Goal: Task Accomplishment & Management: Use online tool/utility

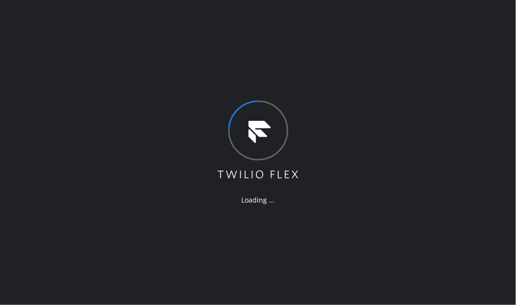
click at [87, 22] on div "Loading ..." at bounding box center [258, 152] width 516 height 305
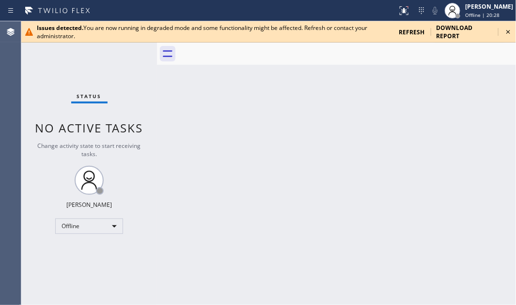
click at [505, 30] on icon at bounding box center [508, 32] width 12 height 12
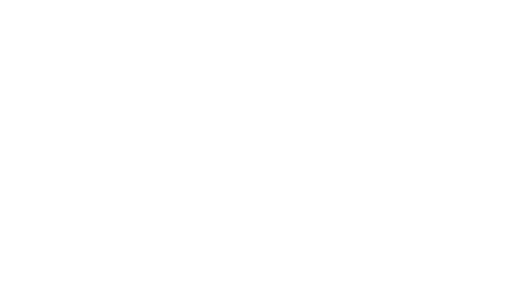
click at [170, 106] on div at bounding box center [258, 152] width 516 height 305
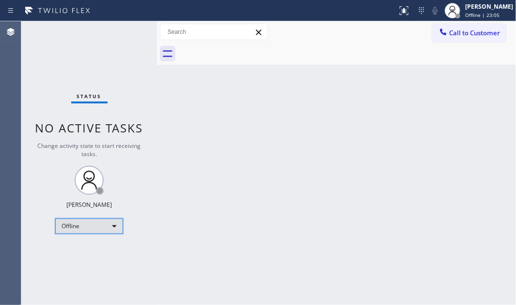
click at [115, 227] on div "Offline" at bounding box center [89, 226] width 68 height 15
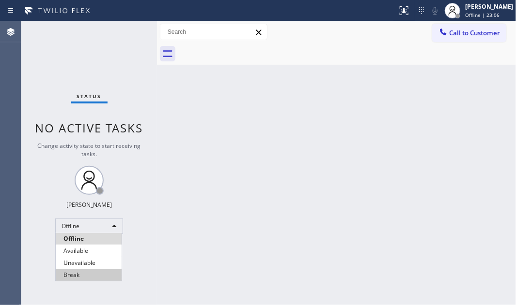
click at [78, 274] on li "Break" at bounding box center [89, 276] width 66 height 12
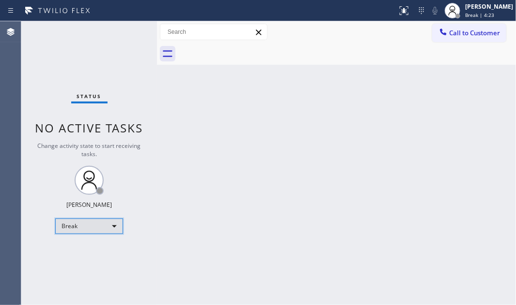
click at [107, 227] on div "Break" at bounding box center [89, 226] width 68 height 15
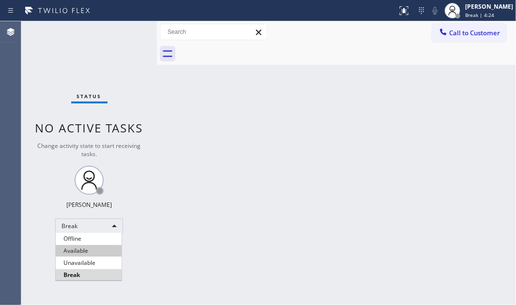
click at [93, 249] on li "Available" at bounding box center [89, 251] width 66 height 12
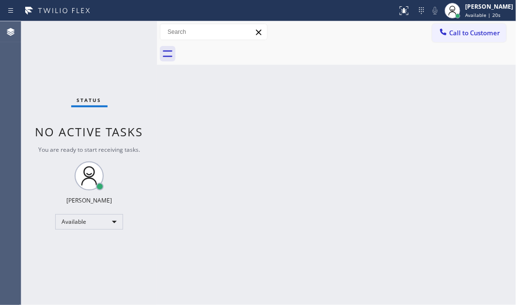
click at [102, 63] on div "Status No active tasks You are ready to start receiving tasks. Judy Mae Saturin…" at bounding box center [89, 163] width 136 height 284
click at [363, 166] on div "Back to Dashboard Change Sender ID Customers Technicians Select a contact Outbo…" at bounding box center [336, 163] width 359 height 284
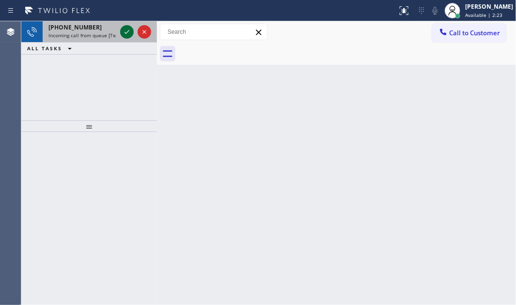
click at [124, 30] on icon at bounding box center [127, 32] width 12 height 12
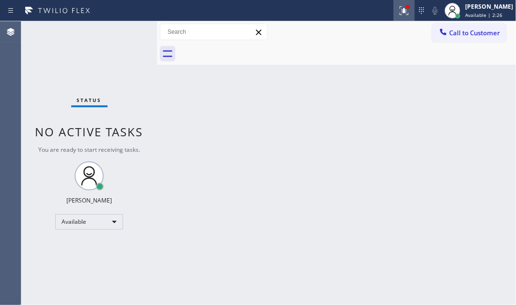
click at [398, 12] on icon at bounding box center [404, 11] width 12 height 12
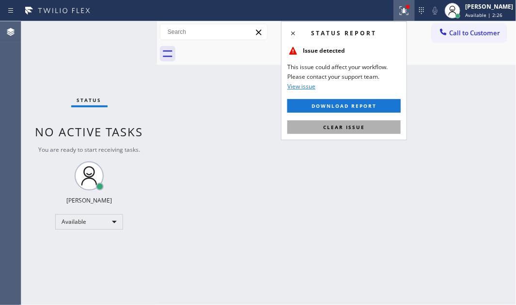
click at [360, 127] on span "Clear issue" at bounding box center [344, 127] width 42 height 7
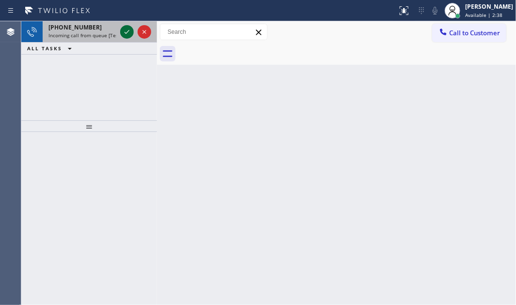
click at [128, 35] on icon at bounding box center [127, 32] width 12 height 12
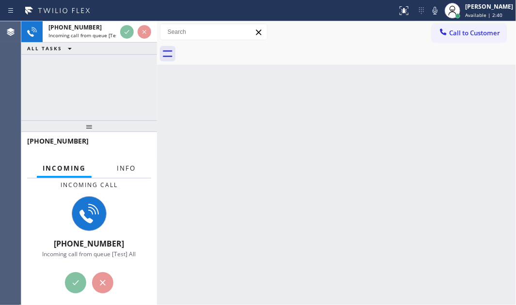
click at [126, 164] on button "Info" at bounding box center [126, 168] width 30 height 19
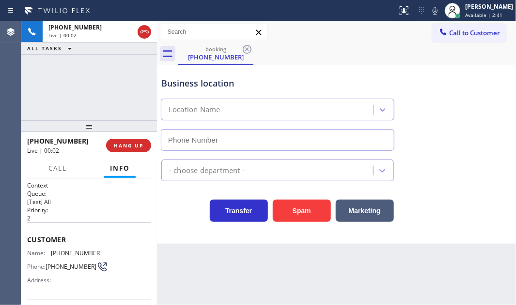
type input "(305) 889-7868"
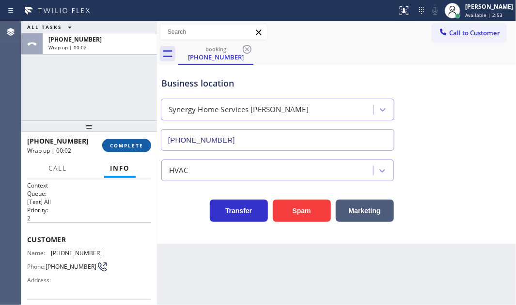
click at [123, 146] on span "COMPLETE" at bounding box center [126, 145] width 33 height 7
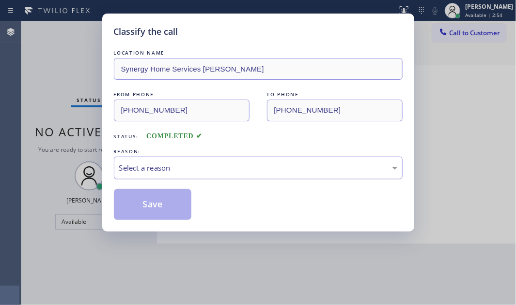
click at [268, 169] on div "Select a reason" at bounding box center [258, 168] width 278 height 11
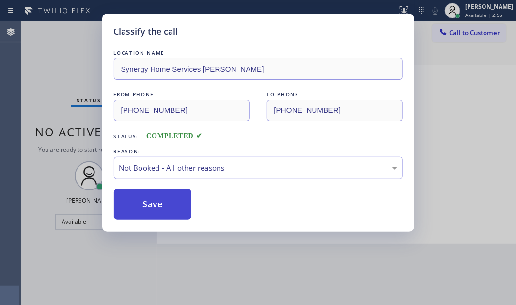
click at [138, 205] on button "Save" at bounding box center [153, 204] width 78 height 31
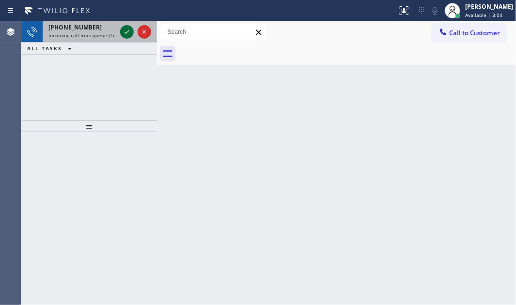
click at [121, 33] on icon at bounding box center [127, 32] width 12 height 12
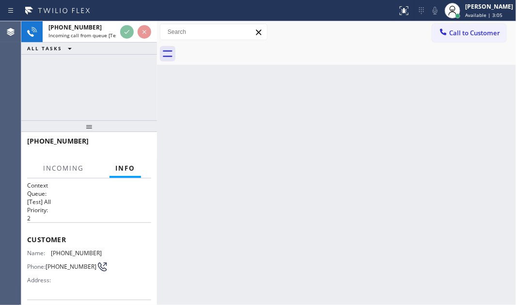
scroll to position [35, 0]
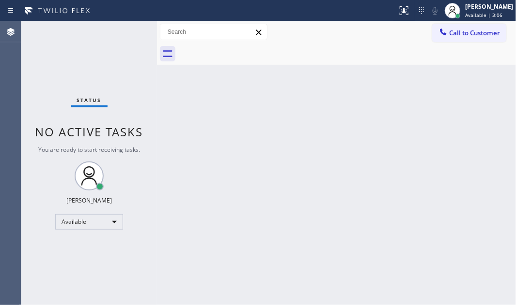
click at [219, 120] on div "Back to Dashboard Change Sender ID Customers Technicians Select a contact Outbo…" at bounding box center [336, 163] width 359 height 284
click at [369, 124] on div "Back to Dashboard Change Sender ID Customers Technicians Select a contact Outbo…" at bounding box center [336, 163] width 359 height 284
click at [474, 10] on div "[PERSON_NAME]" at bounding box center [489, 6] width 48 height 8
click at [281, 91] on div "Back to Dashboard Change Sender ID Customers Technicians Select a contact Outbo…" at bounding box center [336, 163] width 359 height 284
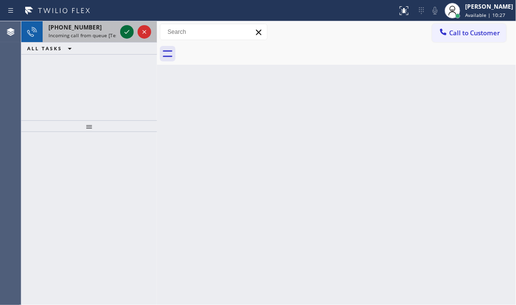
click at [126, 34] on icon at bounding box center [127, 32] width 12 height 12
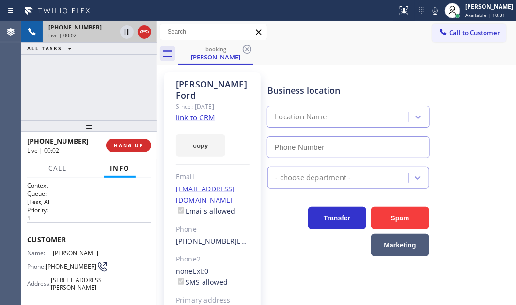
type input "(602) 536-9773"
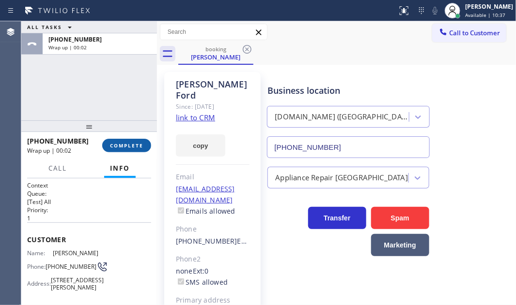
click at [122, 151] on button "COMPLETE" at bounding box center [126, 146] width 49 height 14
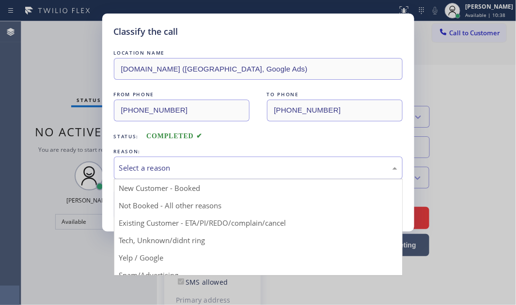
click at [314, 168] on div "Select a reason" at bounding box center [258, 168] width 278 height 11
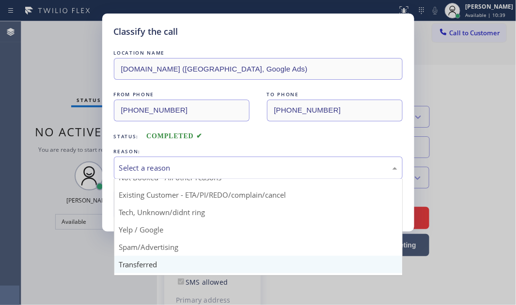
scroll to position [64, 0]
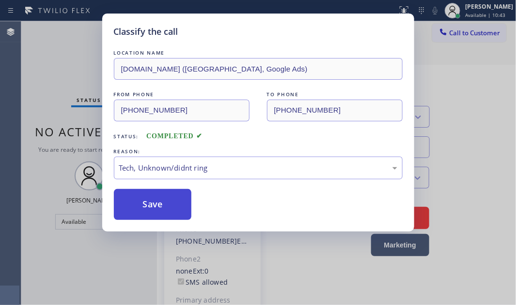
click at [178, 198] on button "Save" at bounding box center [153, 204] width 78 height 31
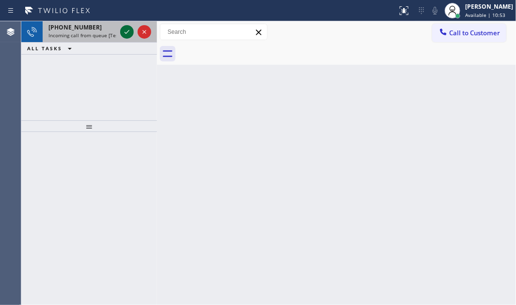
click at [130, 32] on icon at bounding box center [127, 32] width 12 height 12
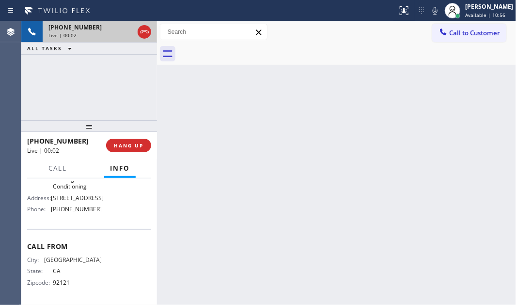
scroll to position [191, 0]
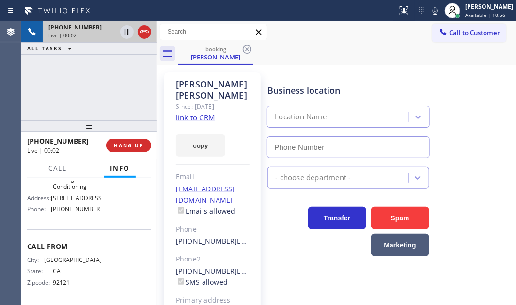
type input "(949) 239-0346"
click at [204, 113] on link "link to CRM" at bounding box center [195, 118] width 39 height 10
click at [53, 171] on span "Call" at bounding box center [57, 168] width 18 height 9
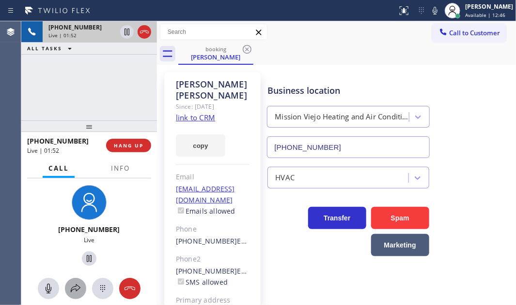
click at [72, 287] on icon at bounding box center [76, 289] width 12 height 12
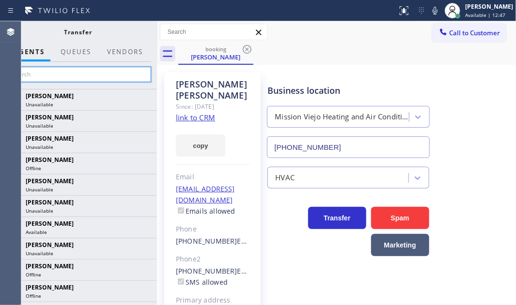
click at [75, 76] on input "text" at bounding box center [78, 74] width 146 height 15
type input "v"
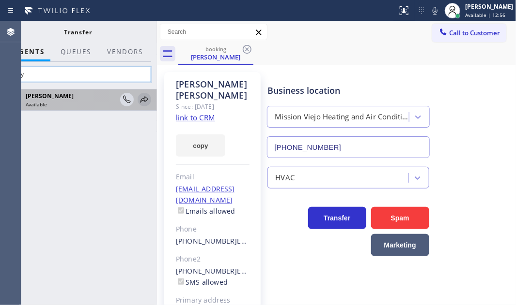
type input "vasy"
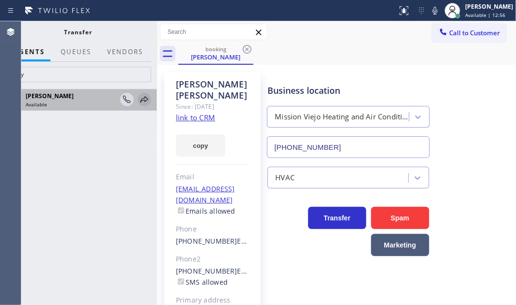
click at [143, 98] on icon at bounding box center [144, 99] width 8 height 6
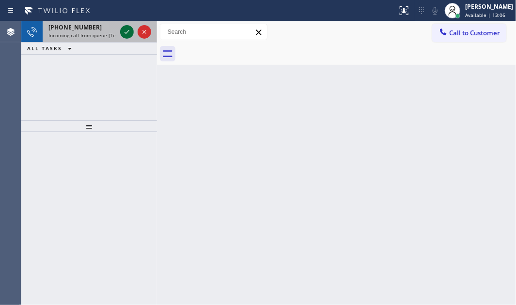
click at [120, 29] on div at bounding box center [127, 32] width 14 height 12
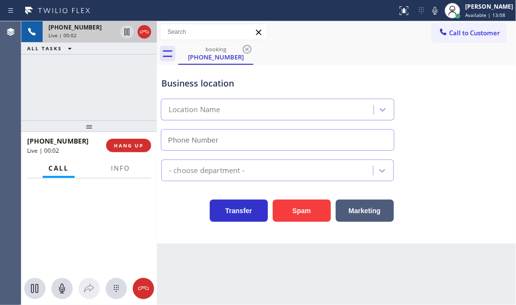
type input "(347) 408-1916"
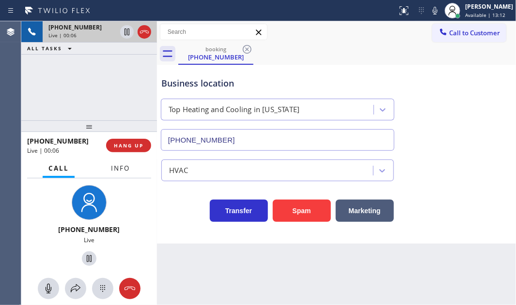
click at [113, 174] on button "Info" at bounding box center [120, 168] width 30 height 19
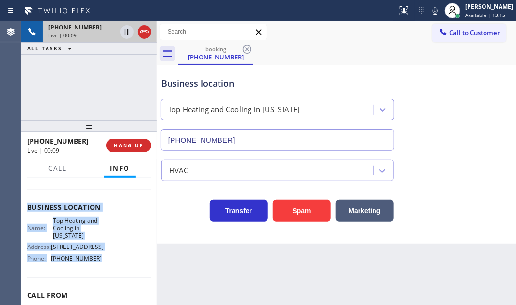
scroll to position [132, 0]
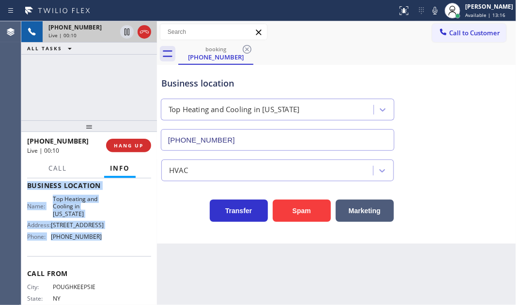
drag, startPoint x: 27, startPoint y: 193, endPoint x: 103, endPoint y: 246, distance: 92.8
click at [103, 246] on div "Context Queue: [Test] All Priority: 1 Customer Name: (845) 224-1537 Phone: (845…" at bounding box center [89, 190] width 124 height 280
copy div "Customer Name: (845) 224-1537 Phone: (845) 224-1537 Address: Business location …"
click at [368, 214] on button "Marketing" at bounding box center [364, 211] width 58 height 22
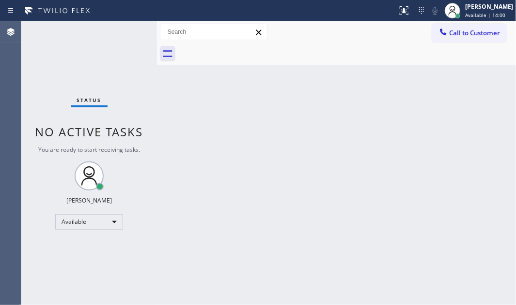
click at [303, 125] on div "Back to Dashboard Change Sender ID Customers Technicians Select a contact Outbo…" at bounding box center [336, 163] width 359 height 284
click at [122, 45] on div "Status No active tasks You are ready to start receiving tasks. Judy Mae Saturin…" at bounding box center [89, 163] width 136 height 284
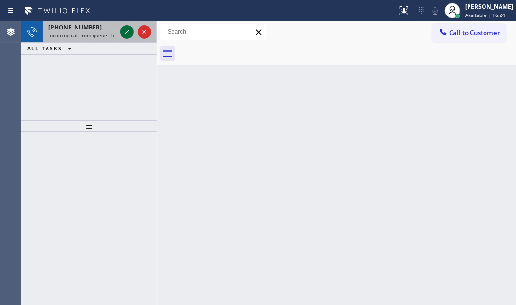
click at [126, 32] on icon at bounding box center [127, 32] width 12 height 12
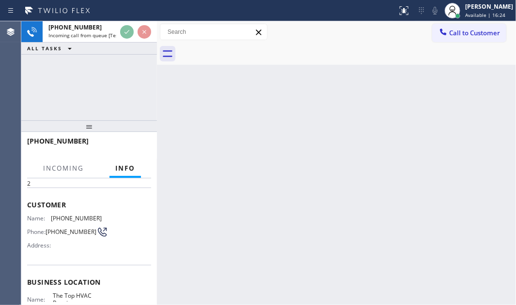
scroll to position [88, 0]
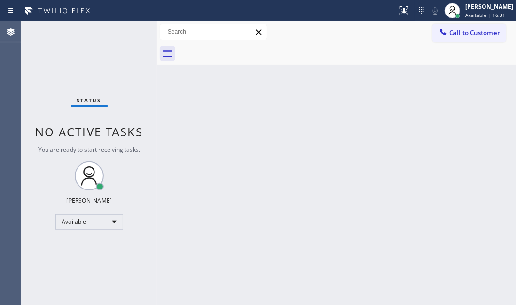
click at [186, 122] on div "Back to Dashboard Change Sender ID Customers Technicians Select a contact Outbo…" at bounding box center [336, 163] width 359 height 284
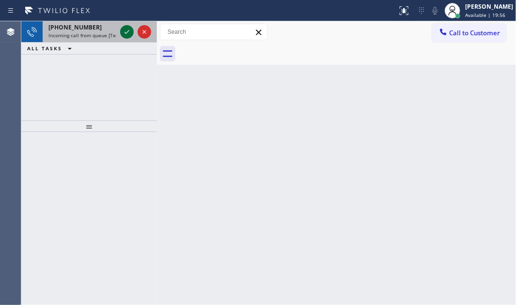
click at [122, 29] on icon at bounding box center [127, 32] width 12 height 12
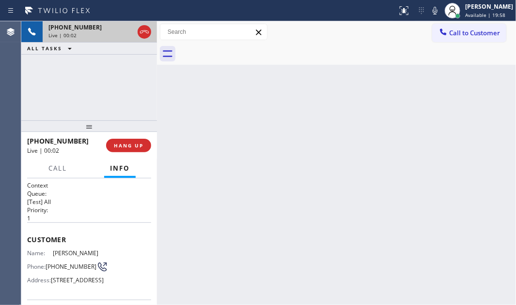
click at [453, 118] on div "Back to Dashboard Change Sender ID Customers Technicians Select a contact Outbo…" at bounding box center [336, 163] width 359 height 284
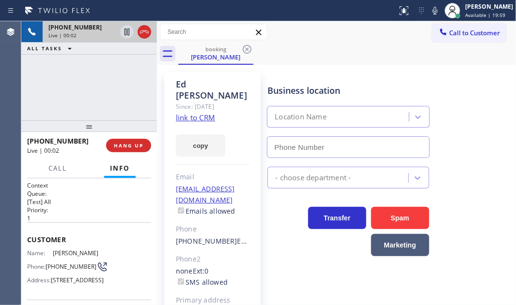
type input "(760) 284-8394"
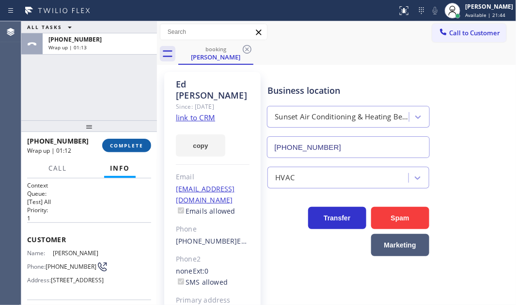
click at [122, 143] on span "COMPLETE" at bounding box center [126, 145] width 33 height 7
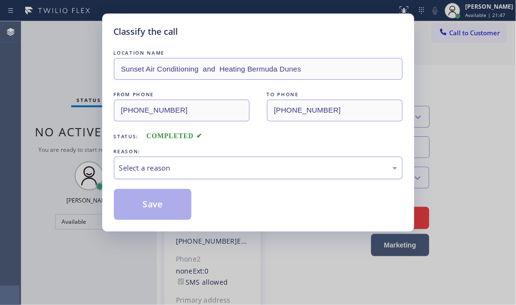
click at [262, 172] on div "Select a reason" at bounding box center [258, 168] width 278 height 11
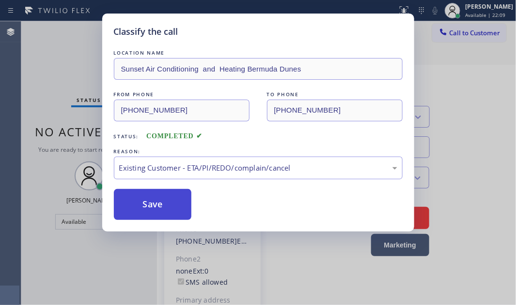
click at [161, 200] on button "Save" at bounding box center [153, 204] width 78 height 31
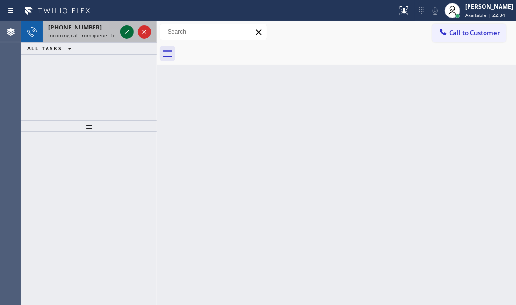
click at [128, 32] on icon at bounding box center [127, 32] width 12 height 12
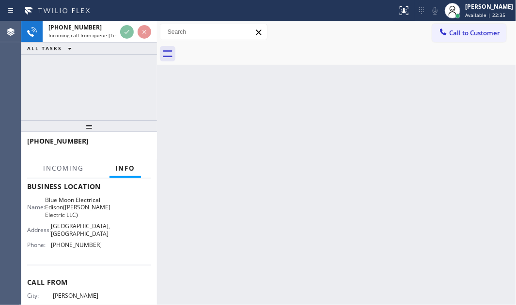
scroll to position [132, 0]
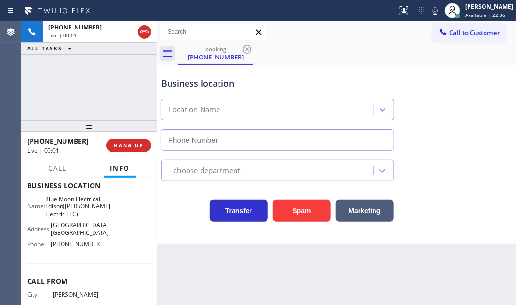
type input "(551) 525-8799"
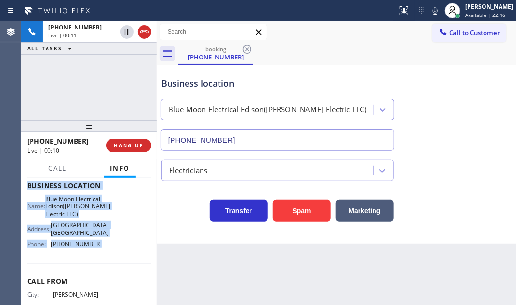
drag, startPoint x: 27, startPoint y: 191, endPoint x: 99, endPoint y: 258, distance: 98.0
click at [98, 259] on div "Context Queue: [Test] All Priority: 1 Customer Name: (973) 632-6795 Phone: (973…" at bounding box center [89, 194] width 124 height 288
copy div "Customer Name: (973) 632-6795 Phone: (973) 632-6795 Address: Business location …"
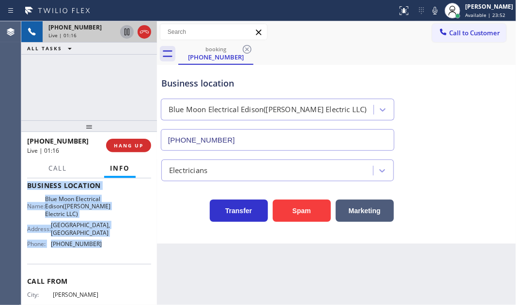
click at [126, 32] on icon at bounding box center [127, 32] width 12 height 12
click at [130, 29] on icon at bounding box center [127, 32] width 12 height 12
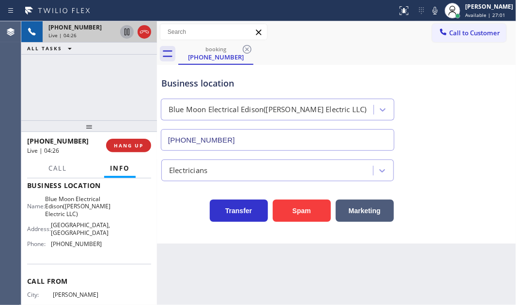
click at [465, 92] on div "Business location Blue Moon Electrical Edison(Thomas Electric LLC) (551) 525-87…" at bounding box center [336, 107] width 354 height 88
click at [148, 31] on icon at bounding box center [144, 32] width 12 height 12
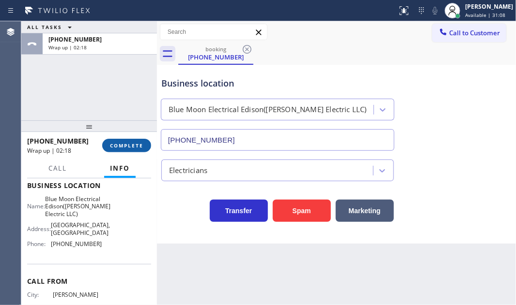
click at [122, 148] on span "COMPLETE" at bounding box center [126, 145] width 33 height 7
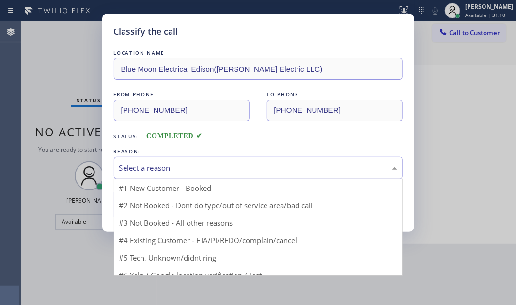
click at [207, 165] on div "Select a reason" at bounding box center [258, 168] width 278 height 11
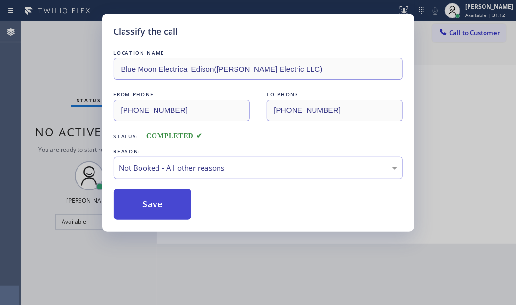
click at [152, 205] on button "Save" at bounding box center [153, 204] width 78 height 31
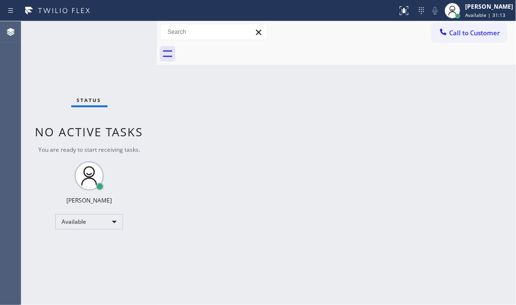
click at [161, 169] on div "Back to Dashboard Change Sender ID Customers Technicians Select a contact Outbo…" at bounding box center [336, 163] width 359 height 284
drag, startPoint x: 206, startPoint y: 57, endPoint x: 211, endPoint y: 58, distance: 4.9
click at [207, 57] on div at bounding box center [346, 54] width 337 height 22
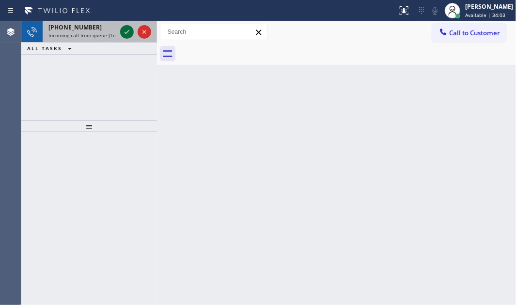
click at [123, 34] on icon at bounding box center [127, 32] width 12 height 12
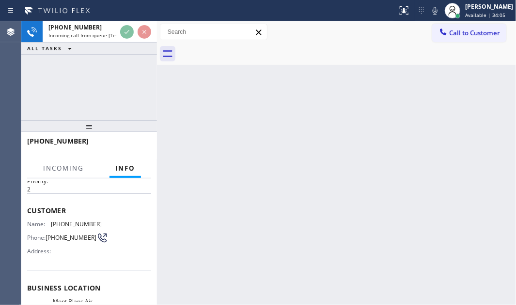
scroll to position [44, 0]
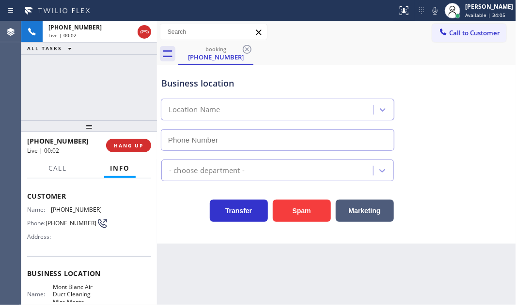
type input "(805) 667-0242"
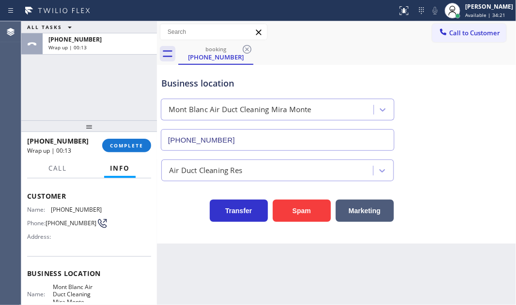
click at [122, 88] on div "ALL TASKS ALL TASKS ACTIVE TASKS TASKS IN WRAP UP +18056271280 Wrap up | 00:13" at bounding box center [89, 70] width 136 height 99
click at [92, 96] on div "ALL TASKS ALL TASKS ACTIVE TASKS TASKS IN WRAP UP +18056271280 Wrap up | 00:33" at bounding box center [89, 70] width 136 height 99
click at [131, 147] on span "COMPLETE" at bounding box center [126, 145] width 33 height 7
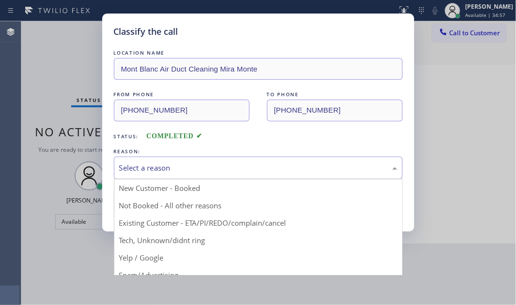
click at [200, 169] on div "Select a reason" at bounding box center [258, 168] width 278 height 11
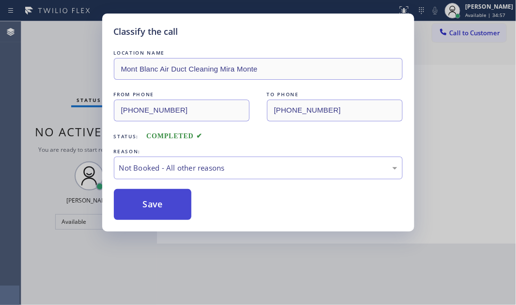
click at [139, 204] on button "Save" at bounding box center [153, 204] width 78 height 31
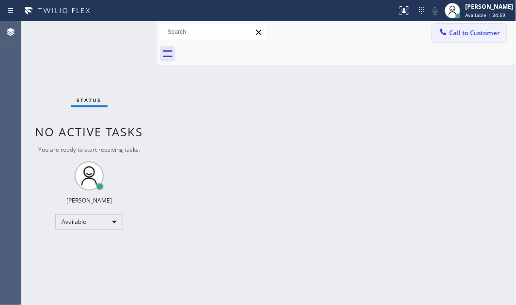
click at [449, 31] on div at bounding box center [443, 33] width 12 height 12
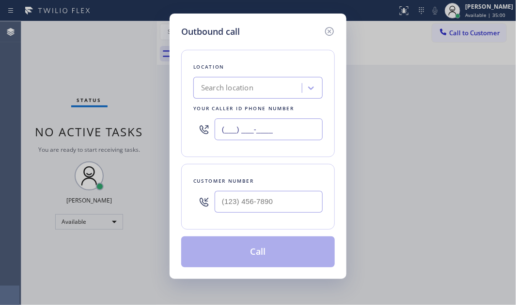
click at [279, 128] on input "(___) ___-____" at bounding box center [268, 130] width 108 height 22
paste input "310) 340-2438"
type input "(310) 340-2438"
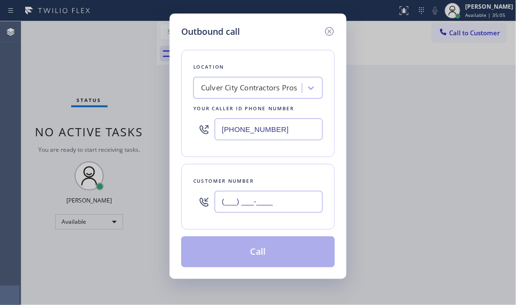
click at [252, 200] on input "(___) ___-____" at bounding box center [268, 202] width 108 height 22
paste input "323) 449-9763"
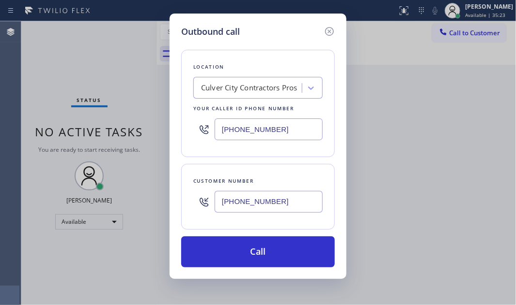
type input "(323) 449-9763"
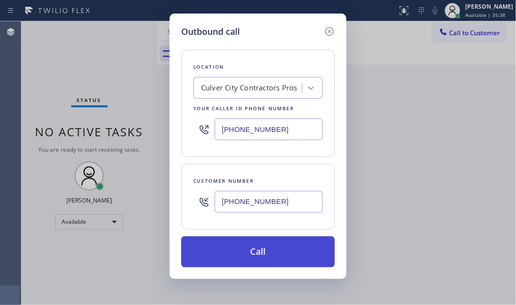
click at [255, 246] on button "Call" at bounding box center [257, 252] width 153 height 31
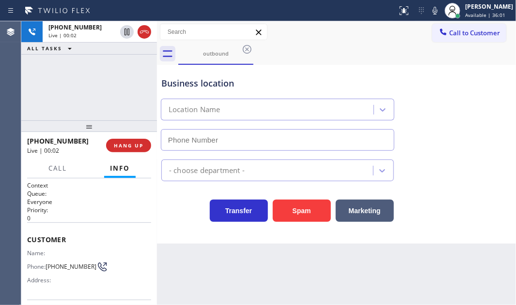
type input "(310) 340-2438"
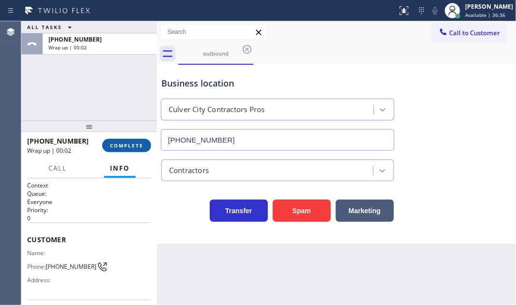
click at [116, 146] on span "COMPLETE" at bounding box center [126, 145] width 33 height 7
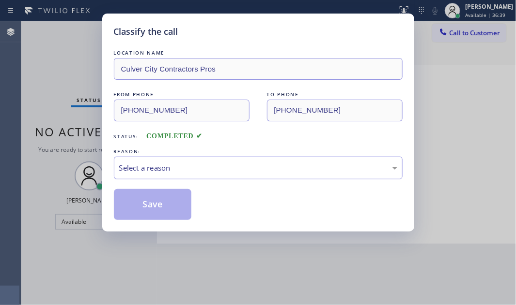
drag, startPoint x: 463, startPoint y: 86, endPoint x: 460, endPoint y: 78, distance: 7.8
click at [462, 82] on div "Classify the call LOCATION NAME Culver City Contractors Pros FROM PHONE (310) 3…" at bounding box center [258, 152] width 516 height 305
click at [393, 32] on div "Classify the call" at bounding box center [258, 31] width 289 height 13
click at [432, 98] on div "Classify the call LOCATION NAME Culver City Contractors Pros FROM PHONE (310) 3…" at bounding box center [258, 152] width 516 height 305
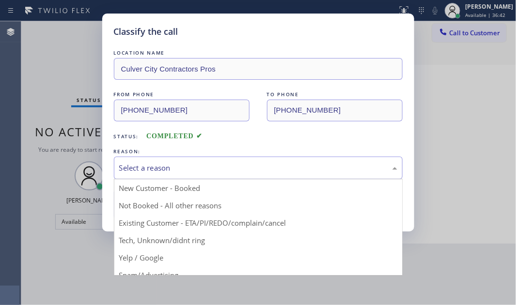
click at [203, 170] on div "Select a reason" at bounding box center [258, 168] width 278 height 11
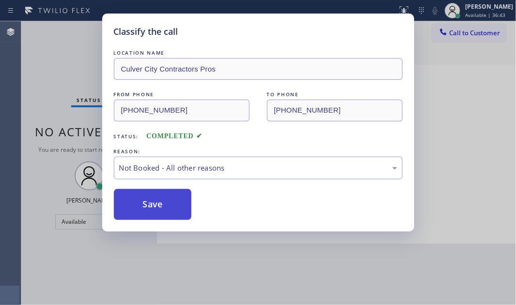
drag, startPoint x: 168, startPoint y: 206, endPoint x: 161, endPoint y: 205, distance: 6.8
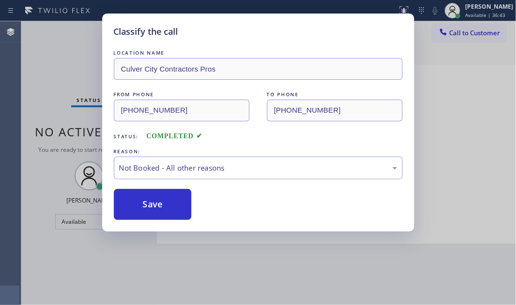
drag, startPoint x: 161, startPoint y: 205, endPoint x: 293, endPoint y: 150, distance: 143.2
click at [162, 205] on button "Save" at bounding box center [153, 204] width 78 height 31
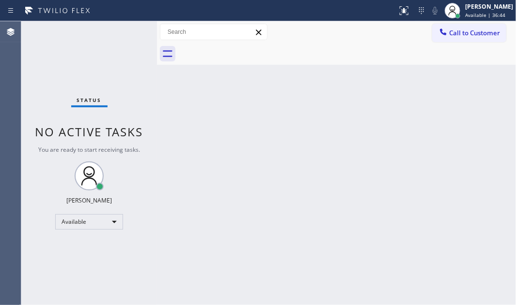
click at [475, 33] on span "Call to Customer" at bounding box center [474, 33] width 51 height 9
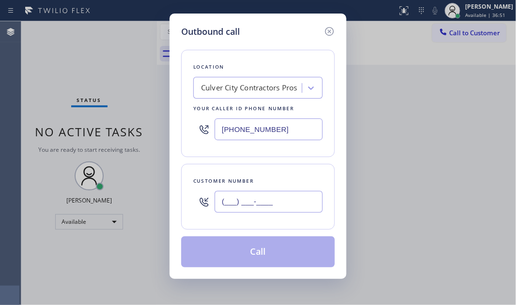
click at [299, 198] on input "(___) ___-____" at bounding box center [268, 202] width 108 height 22
paste input "323) 449-9763"
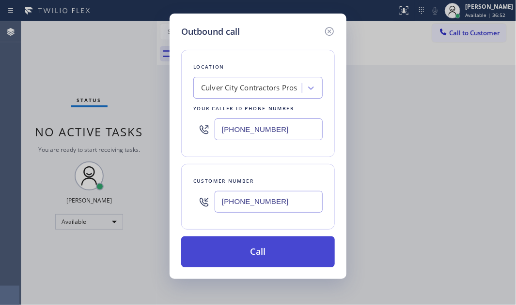
type input "(323) 449-9763"
click at [263, 256] on button "Call" at bounding box center [257, 252] width 153 height 31
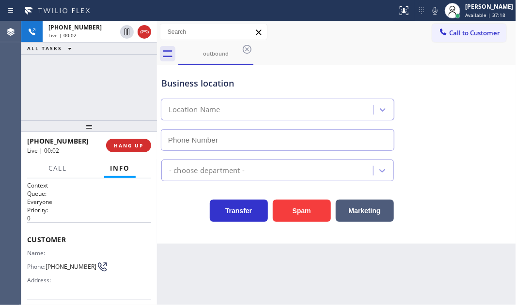
type input "(310) 340-2438"
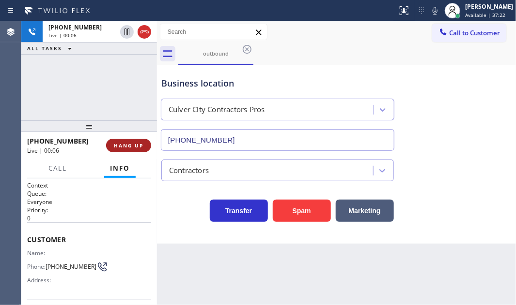
click at [121, 147] on span "HANG UP" at bounding box center [129, 145] width 30 height 7
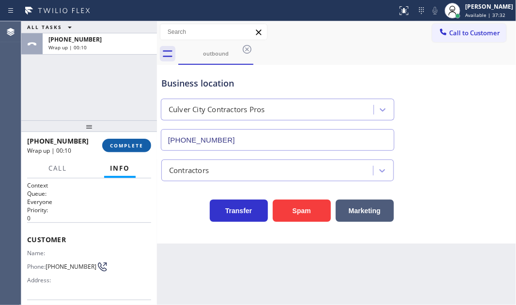
click at [133, 146] on span "COMPLETE" at bounding box center [126, 145] width 33 height 7
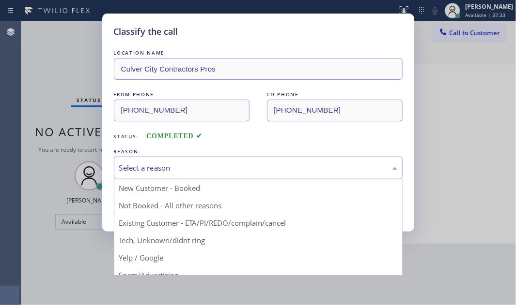
click at [165, 167] on div "Select a reason" at bounding box center [258, 168] width 278 height 11
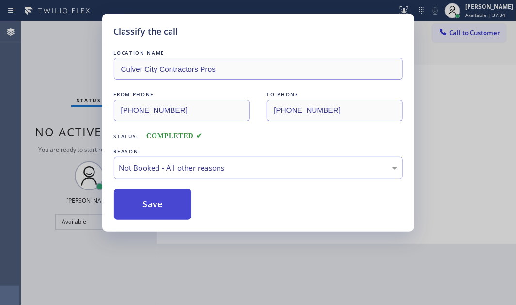
click at [145, 201] on button "Save" at bounding box center [153, 204] width 78 height 31
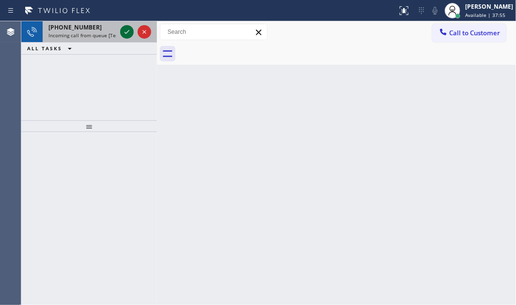
click at [124, 30] on icon at bounding box center [127, 32] width 12 height 12
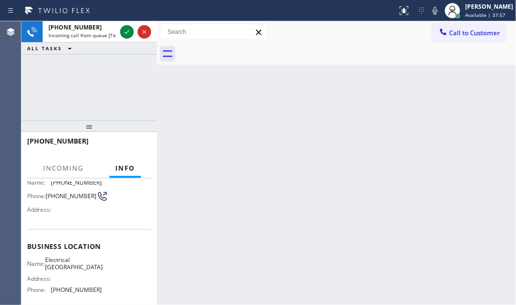
scroll to position [132, 0]
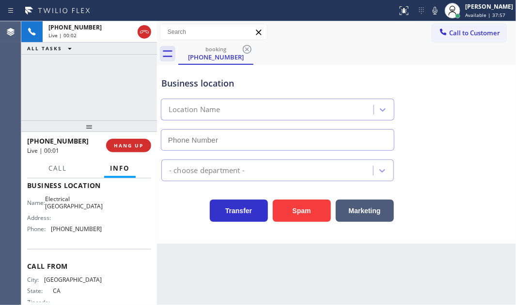
type input "(747) 279-3447"
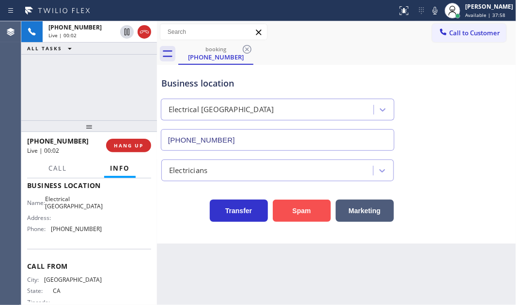
click at [300, 209] on button "Spam" at bounding box center [302, 211] width 58 height 22
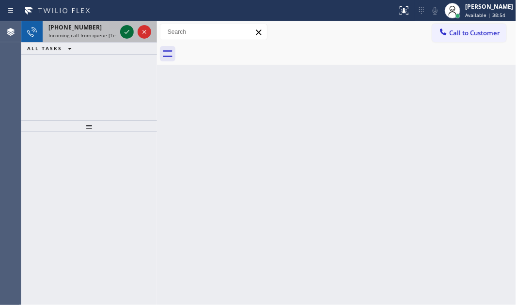
click at [127, 34] on icon at bounding box center [127, 32] width 12 height 12
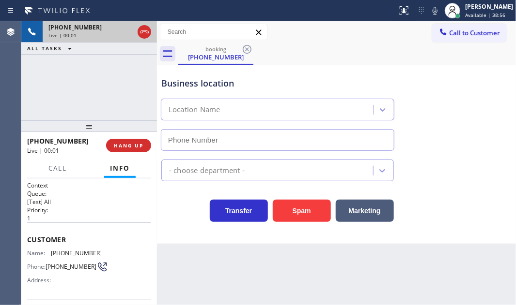
type input "(224) 300-7710"
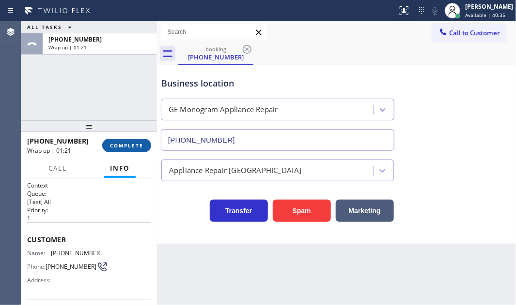
click at [142, 144] on span "COMPLETE" at bounding box center [126, 145] width 33 height 7
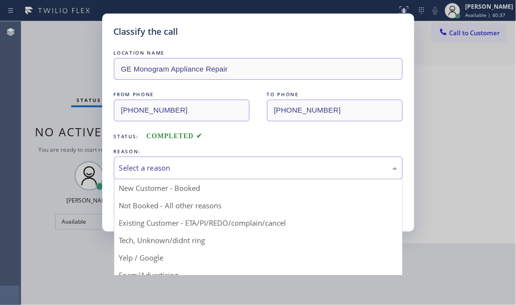
click at [212, 168] on div "Select a reason" at bounding box center [258, 168] width 278 height 11
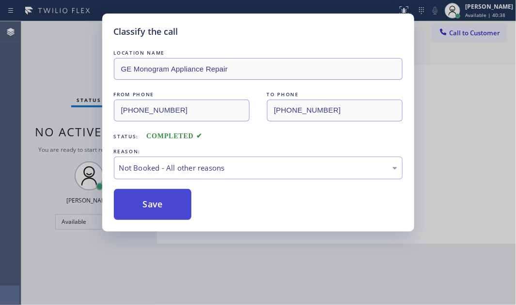
click at [142, 202] on button "Save" at bounding box center [153, 204] width 78 height 31
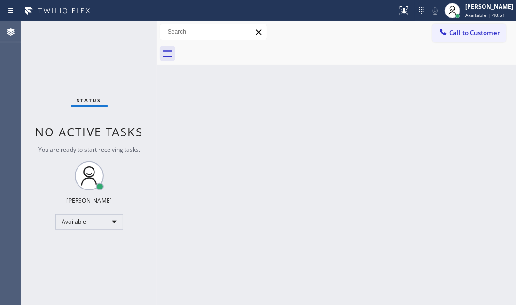
click at [313, 112] on div "Back to Dashboard Change Sender ID Customers Technicians Select a contact Outbo…" at bounding box center [336, 163] width 359 height 284
click at [144, 222] on div "Status No active tasks You are ready to start receiving tasks. Judy Mae Saturin…" at bounding box center [89, 163] width 136 height 284
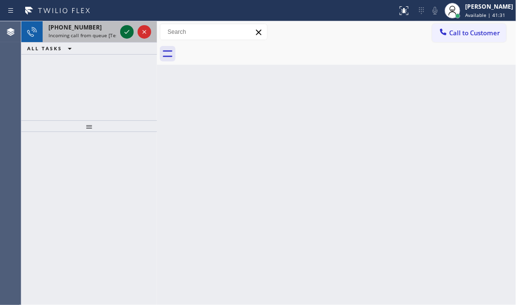
click at [125, 31] on icon at bounding box center [127, 32] width 12 height 12
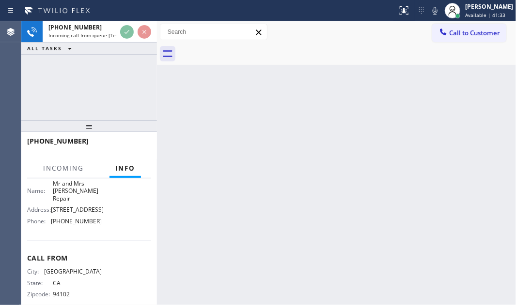
scroll to position [153, 0]
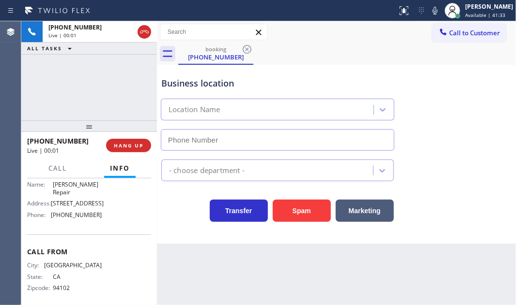
type input "(415) 639-9084"
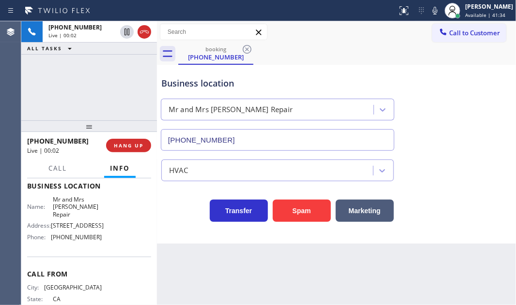
scroll to position [109, 0]
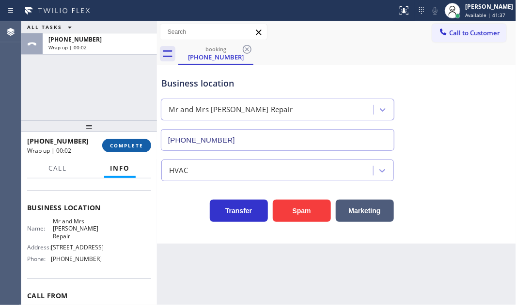
click at [121, 147] on span "COMPLETE" at bounding box center [126, 145] width 33 height 7
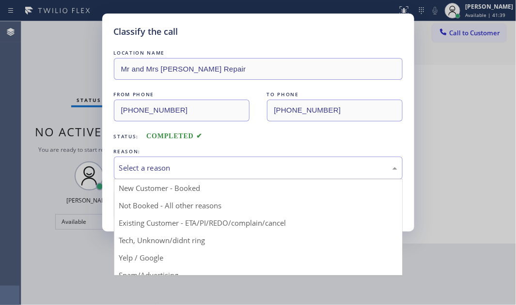
click at [242, 164] on div "Select a reason" at bounding box center [258, 168] width 278 height 11
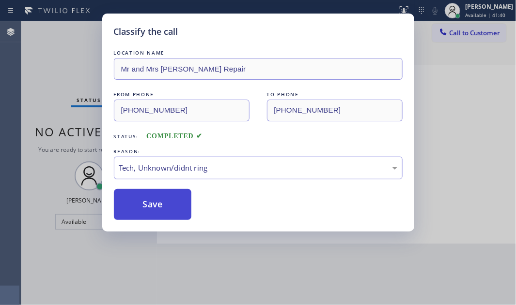
drag, startPoint x: 174, startPoint y: 243, endPoint x: 184, endPoint y: 217, distance: 27.0
click at [183, 198] on button "Save" at bounding box center [153, 204] width 78 height 31
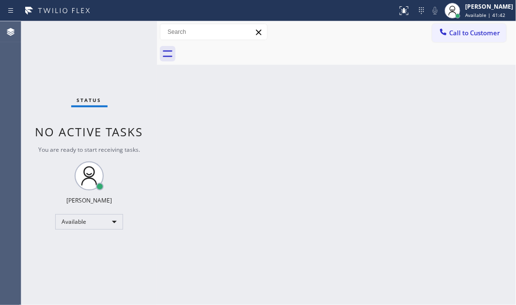
click at [76, 43] on div "Status No active tasks You are ready to start receiving tasks. Judy Mae Saturin…" at bounding box center [89, 163] width 136 height 284
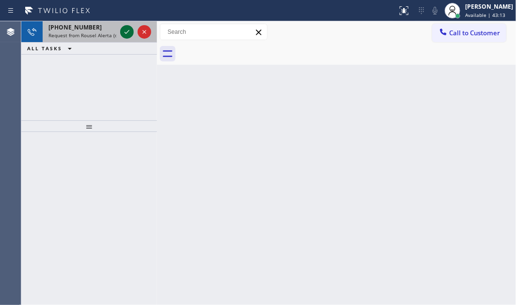
click at [133, 30] on div at bounding box center [127, 32] width 14 height 12
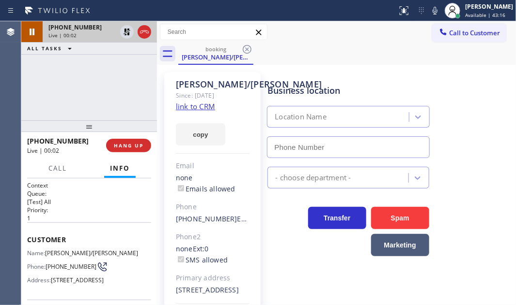
type input "(310) 340-2438"
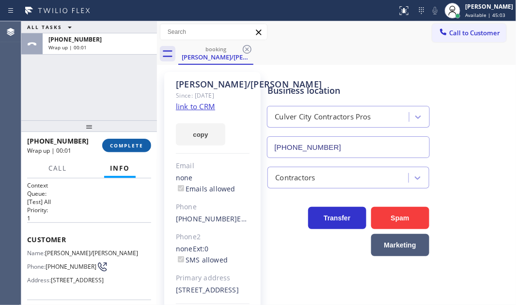
click at [128, 146] on span "COMPLETE" at bounding box center [126, 145] width 33 height 7
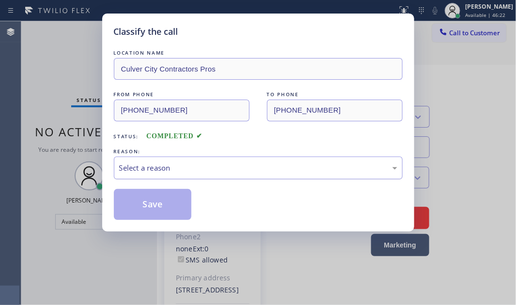
click at [227, 169] on div "Select a reason" at bounding box center [258, 168] width 278 height 11
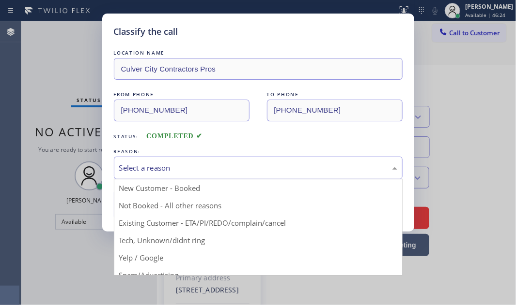
drag, startPoint x: 156, startPoint y: 202, endPoint x: 150, endPoint y: 208, distance: 8.6
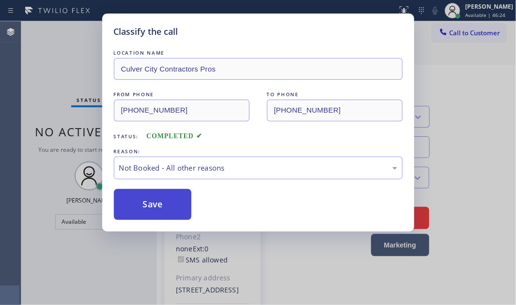
click at [150, 208] on button "Save" at bounding box center [153, 204] width 78 height 31
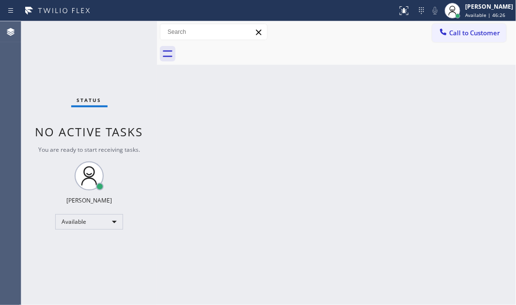
click at [61, 60] on div "Status No active tasks You are ready to start receiving tasks. Judy Mae Saturin…" at bounding box center [89, 163] width 136 height 284
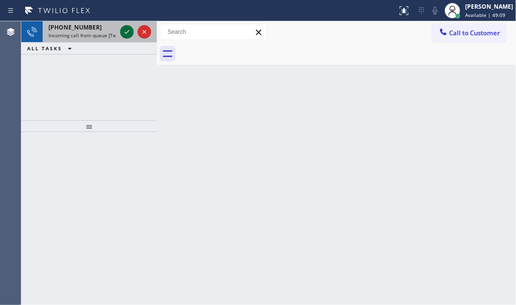
click at [130, 30] on icon at bounding box center [127, 32] width 12 height 12
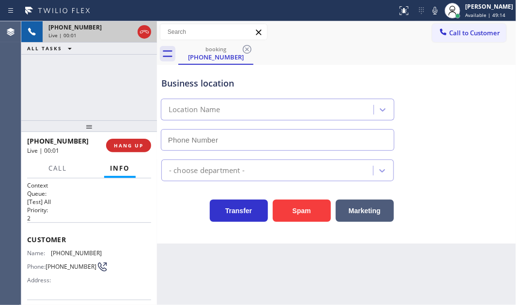
type input "(650) 800-8611"
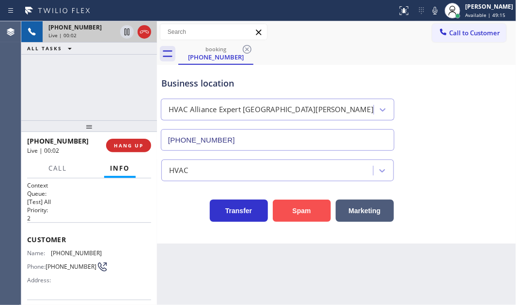
click at [309, 212] on button "Spam" at bounding box center [302, 211] width 58 height 22
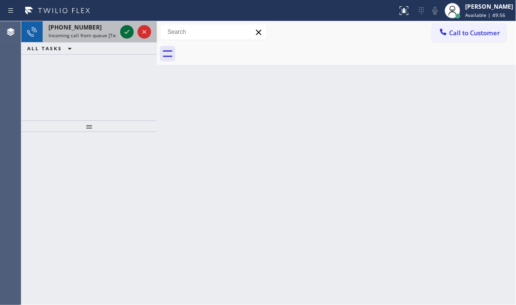
click at [122, 31] on icon at bounding box center [127, 32] width 12 height 12
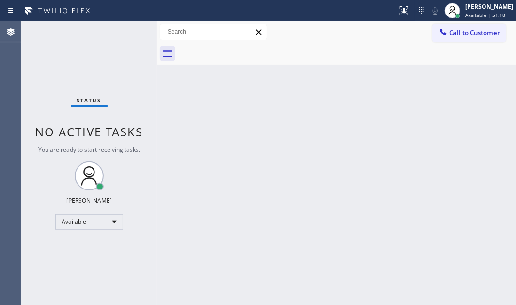
click at [487, 144] on div "Back to Dashboard Change Sender ID Customers Technicians Select a contact Outbo…" at bounding box center [336, 163] width 359 height 284
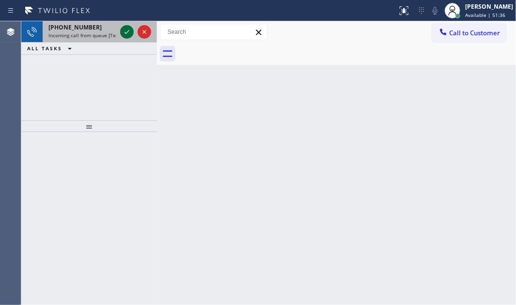
click at [128, 30] on icon at bounding box center [126, 32] width 5 height 4
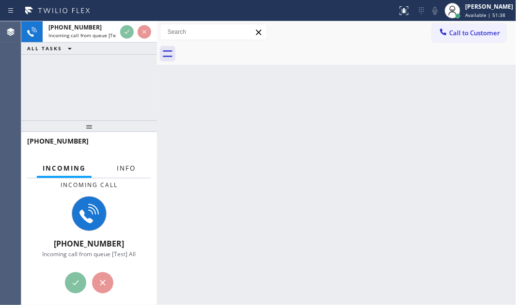
click at [124, 168] on span "Info" at bounding box center [126, 168] width 19 height 9
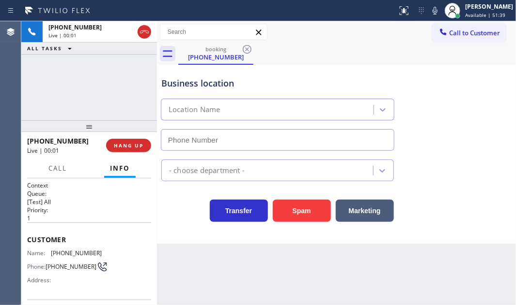
type input "[PHONE_NUMBER]"
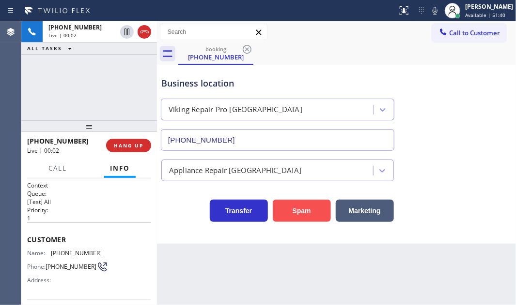
click at [300, 211] on button "Spam" at bounding box center [302, 211] width 58 height 22
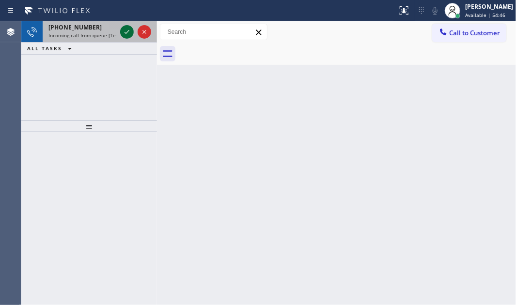
click at [127, 30] on icon at bounding box center [127, 32] width 12 height 12
click at [126, 28] on icon at bounding box center [127, 32] width 12 height 12
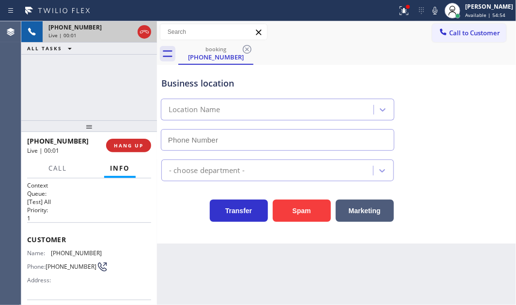
type input "[PHONE_NUMBER]"
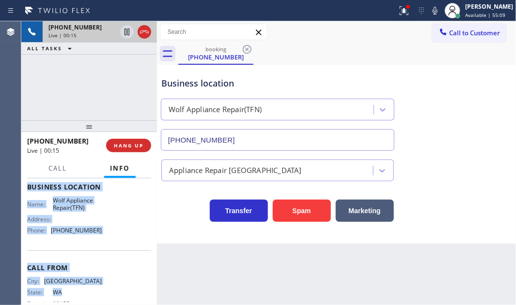
scroll to position [133, 0]
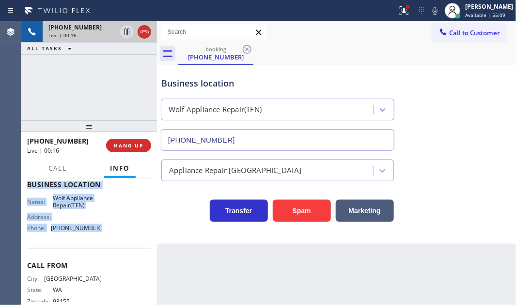
drag, startPoint x: 25, startPoint y: 235, endPoint x: 108, endPoint y: 241, distance: 83.9
click at [108, 241] on div "Context Queue: [Test] All Priority: 1 Customer Name: [PHONE_NUMBER] Phone: [PHO…" at bounding box center [89, 242] width 136 height 127
copy div "Customer Name: [PHONE_NUMBER] Phone: [PHONE_NUMBER] Address: Business location …"
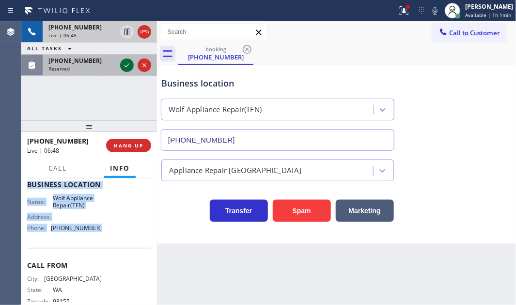
click at [126, 64] on icon at bounding box center [127, 66] width 12 height 12
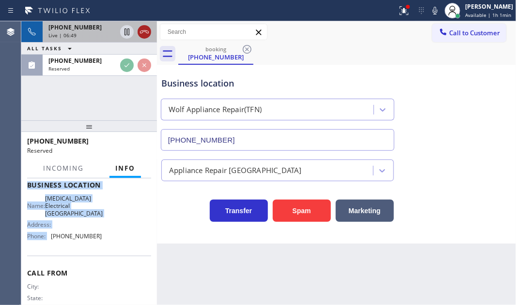
click at [142, 30] on icon at bounding box center [144, 31] width 9 height 3
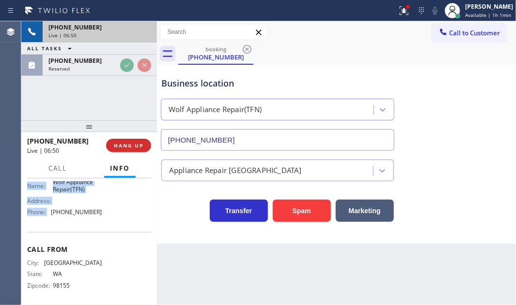
scroll to position [133, 0]
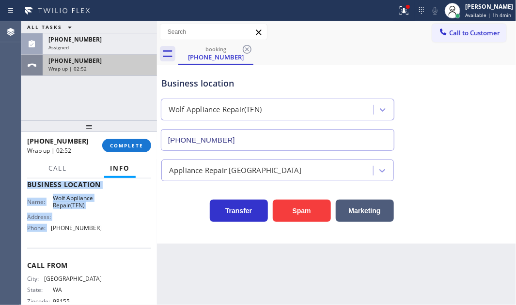
click at [121, 65] on div "Wrap up | 02:52" at bounding box center [99, 68] width 103 height 7
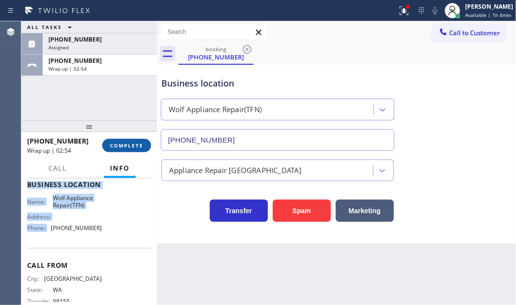
click at [128, 145] on span "COMPLETE" at bounding box center [126, 145] width 33 height 7
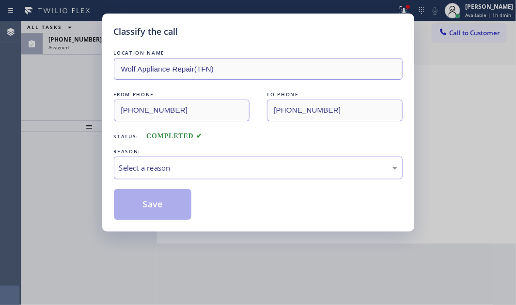
click at [291, 167] on div "Select a reason" at bounding box center [258, 168] width 278 height 11
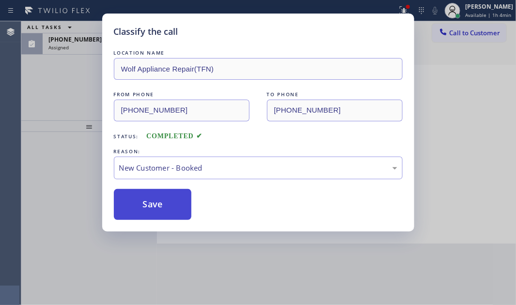
click at [145, 197] on button "Save" at bounding box center [153, 204] width 78 height 31
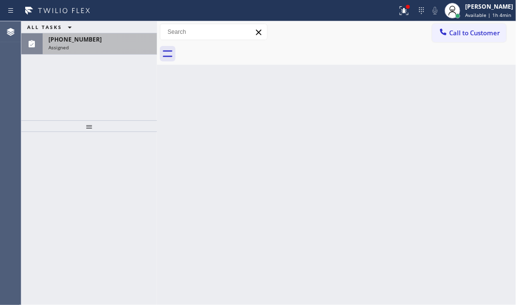
click at [107, 39] on div "[PHONE_NUMBER]" at bounding box center [99, 39] width 103 height 8
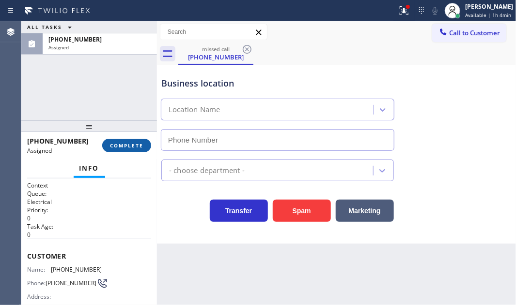
type input "[PHONE_NUMBER]"
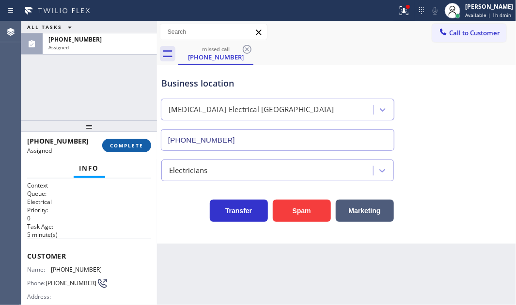
click at [121, 144] on span "COMPLETE" at bounding box center [126, 145] width 33 height 7
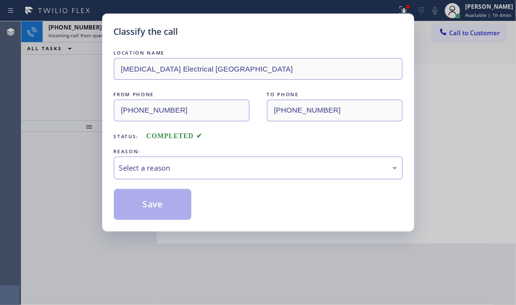
drag, startPoint x: 209, startPoint y: 167, endPoint x: 205, endPoint y: 172, distance: 5.9
click at [206, 170] on div "Select a reason" at bounding box center [258, 168] width 278 height 11
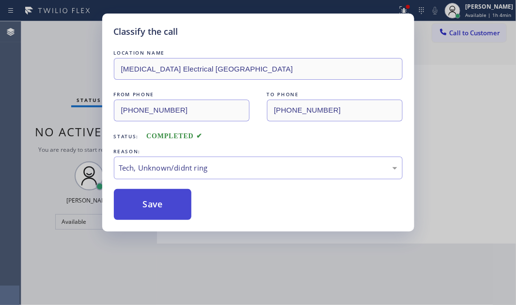
click at [169, 203] on button "Save" at bounding box center [153, 204] width 78 height 31
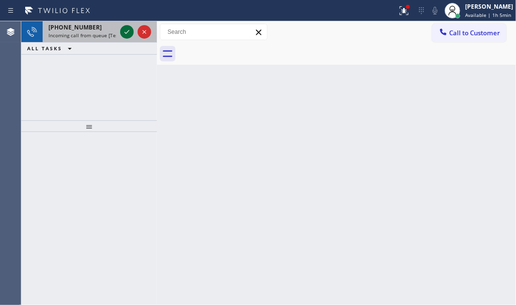
click at [121, 32] on icon at bounding box center [127, 32] width 12 height 12
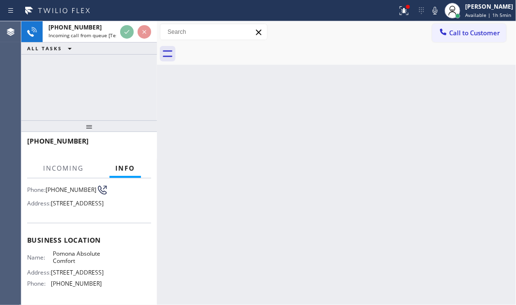
scroll to position [132, 0]
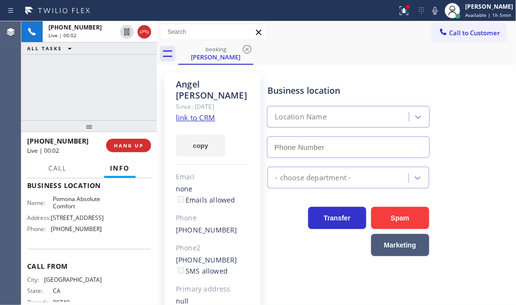
type input "[PHONE_NUMBER]"
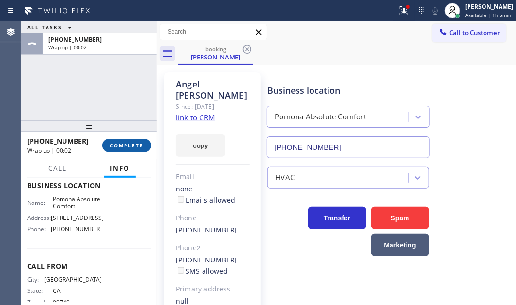
click at [132, 144] on span "COMPLETE" at bounding box center [126, 145] width 33 height 7
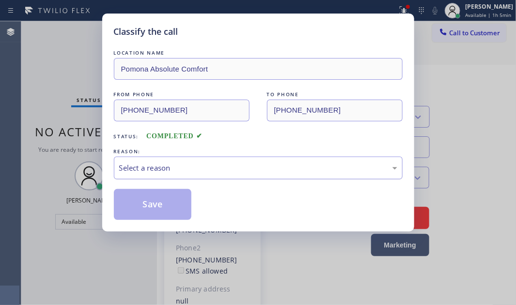
click at [149, 166] on div "Select a reason" at bounding box center [258, 168] width 278 height 11
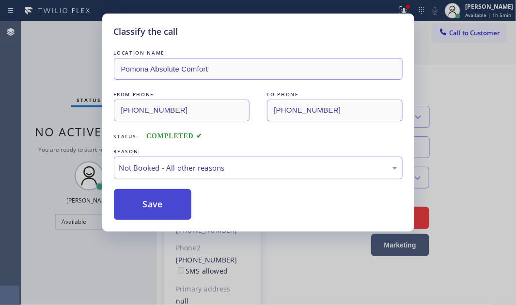
click at [145, 199] on button "Save" at bounding box center [153, 204] width 78 height 31
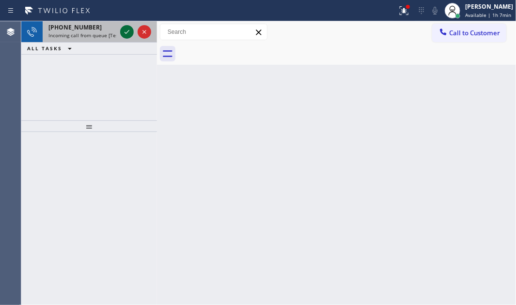
click at [126, 30] on icon at bounding box center [127, 32] width 12 height 12
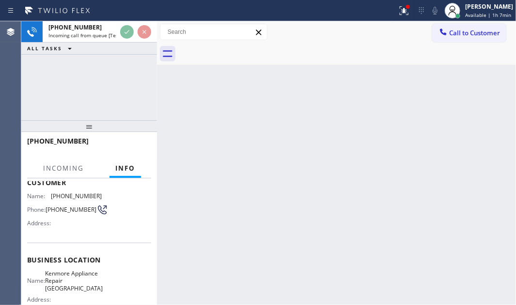
scroll to position [132, 0]
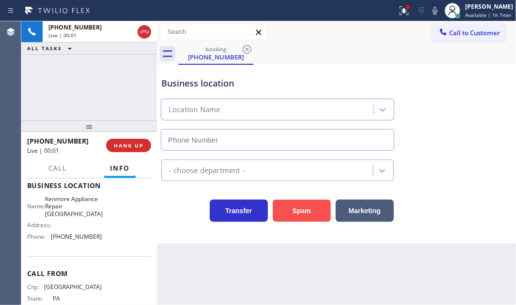
type input "[PHONE_NUMBER]"
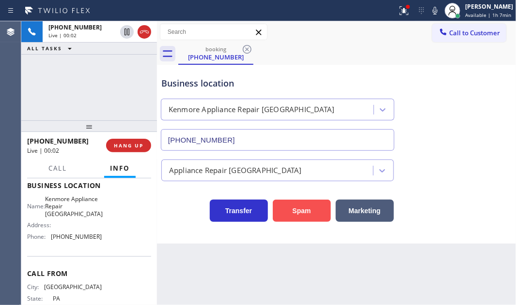
click at [291, 213] on button "Spam" at bounding box center [302, 211] width 58 height 22
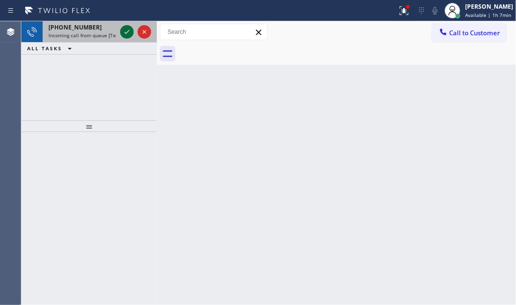
click at [126, 37] on icon at bounding box center [127, 32] width 12 height 12
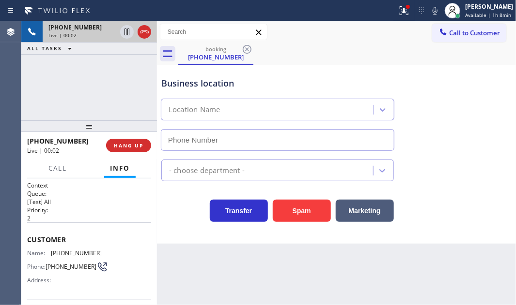
type input "[PHONE_NUMBER]"
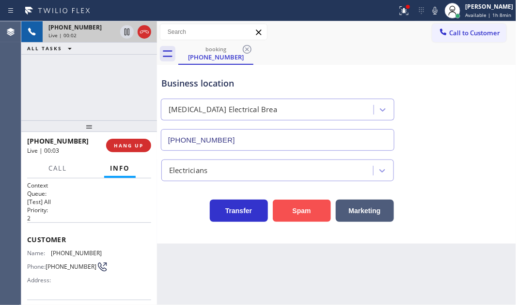
click at [301, 213] on button "Spam" at bounding box center [302, 211] width 58 height 22
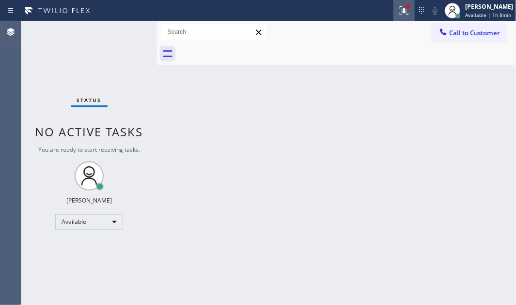
click at [398, 13] on icon at bounding box center [404, 11] width 12 height 12
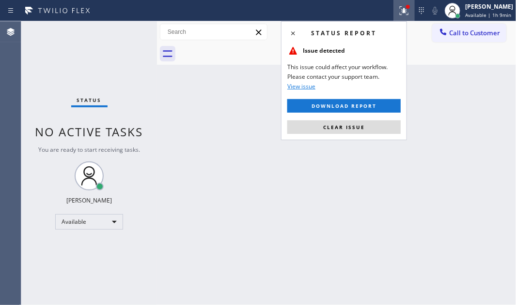
click at [393, 0] on button at bounding box center [403, 10] width 21 height 21
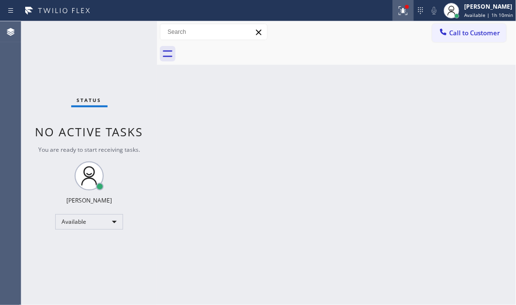
click at [399, 10] on icon at bounding box center [403, 11] width 12 height 12
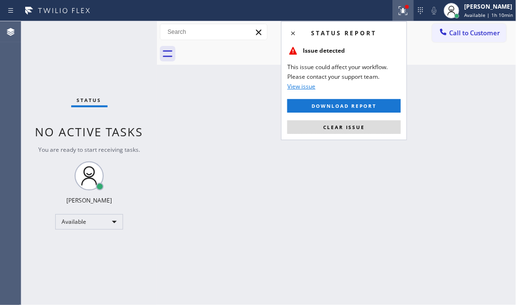
click at [371, 130] on button "Clear issue" at bounding box center [343, 128] width 113 height 14
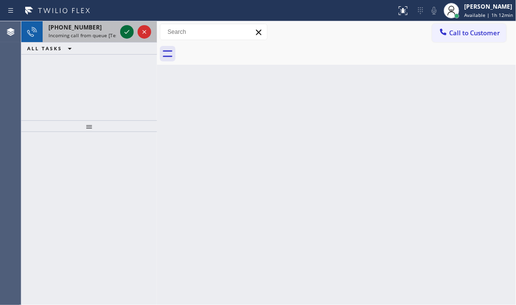
click at [123, 30] on icon at bounding box center [127, 32] width 12 height 12
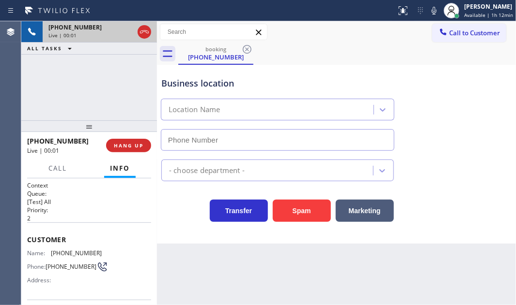
type input "[PHONE_NUMBER]"
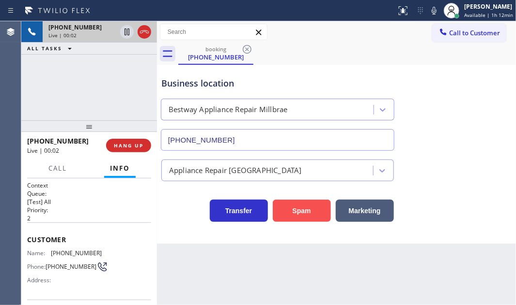
click at [304, 217] on button "Spam" at bounding box center [302, 211] width 58 height 22
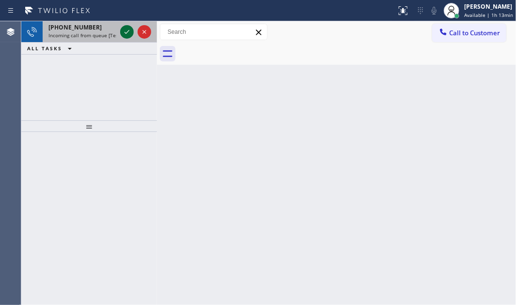
click at [124, 31] on icon at bounding box center [127, 32] width 12 height 12
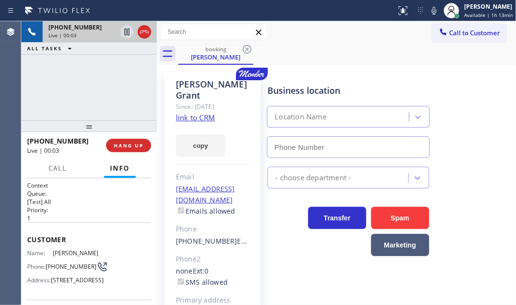
type input "[PHONE_NUMBER]"
drag, startPoint x: 203, startPoint y: 107, endPoint x: 205, endPoint y: 101, distance: 5.5
drag, startPoint x: 129, startPoint y: 32, endPoint x: 438, endPoint y: 113, distance: 318.9
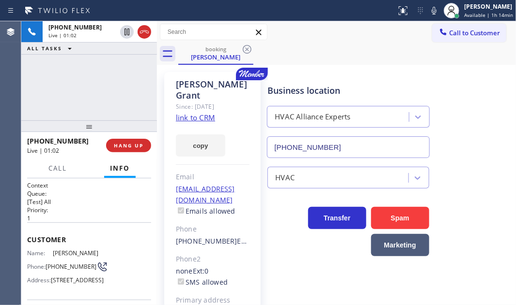
click at [133, 33] on div at bounding box center [127, 32] width 14 height 12
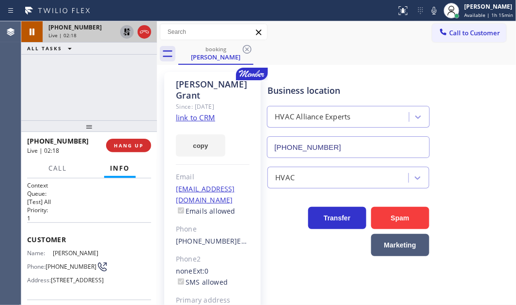
click at [127, 33] on icon at bounding box center [127, 32] width 12 height 12
click at [57, 169] on span "Call" at bounding box center [57, 168] width 18 height 9
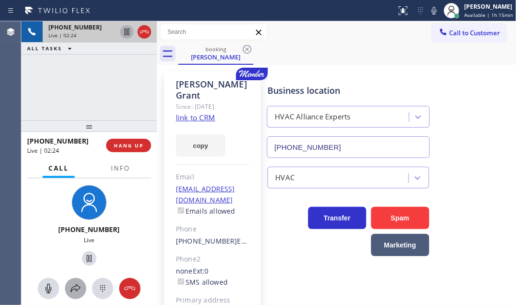
click at [78, 285] on icon at bounding box center [76, 289] width 12 height 12
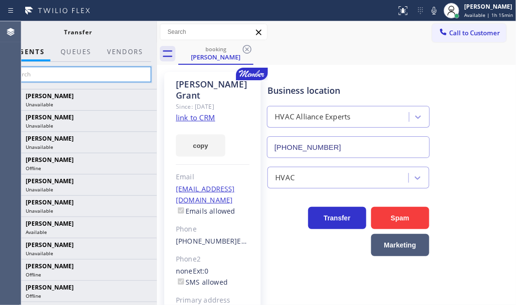
click at [85, 76] on input "text" at bounding box center [78, 74] width 146 height 15
type input "a"
type input "antov"
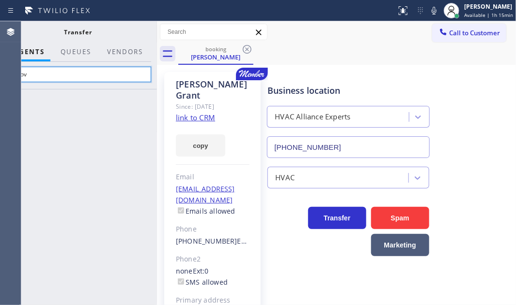
drag, startPoint x: 89, startPoint y: 75, endPoint x: 10, endPoint y: 73, distance: 79.4
click at [10, 73] on div "Agent Desktop Classify the call LOCATION NAME Wolf Appliance Repair(TFN) FROM P…" at bounding box center [258, 163] width 516 height 284
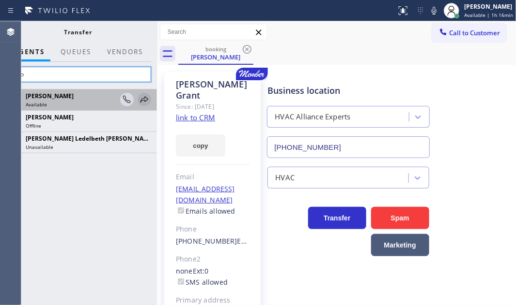
type input "anto"
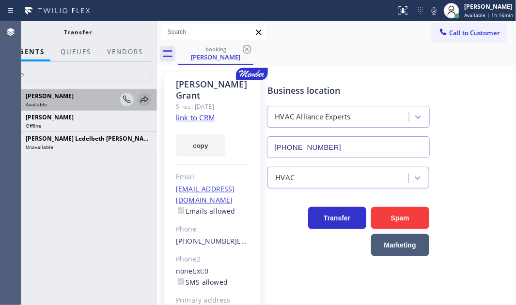
click at [147, 100] on icon at bounding box center [144, 99] width 8 height 6
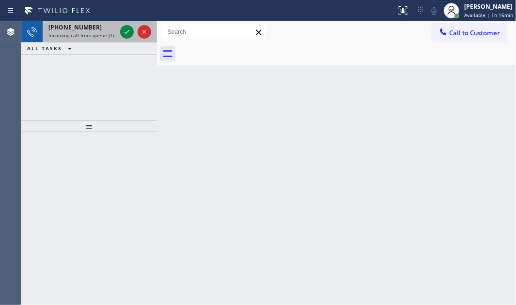
click at [107, 34] on span "Incoming call from queue [Test] All" at bounding box center [88, 35] width 80 height 7
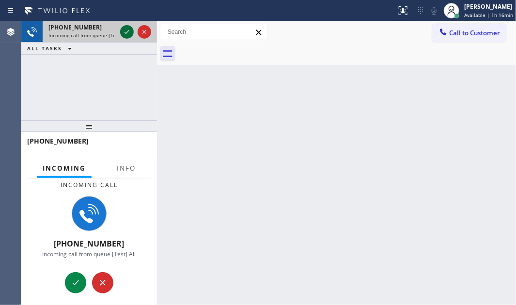
click at [126, 35] on icon at bounding box center [127, 32] width 12 height 12
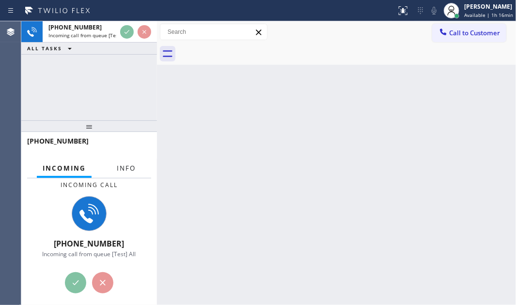
click at [127, 171] on span "Info" at bounding box center [126, 168] width 19 height 9
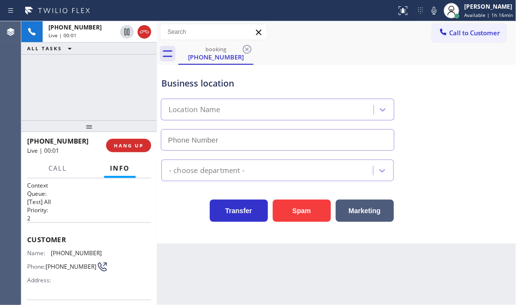
scroll to position [132, 0]
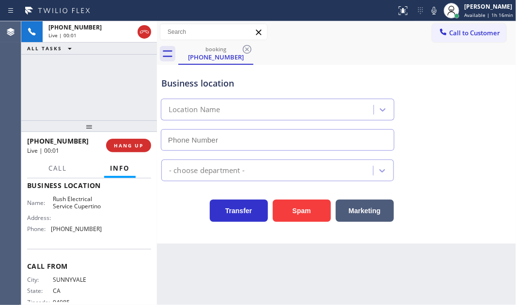
type input "[PHONE_NUMBER]"
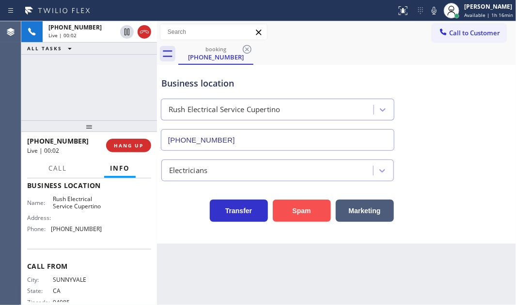
click at [298, 209] on button "Spam" at bounding box center [302, 211] width 58 height 22
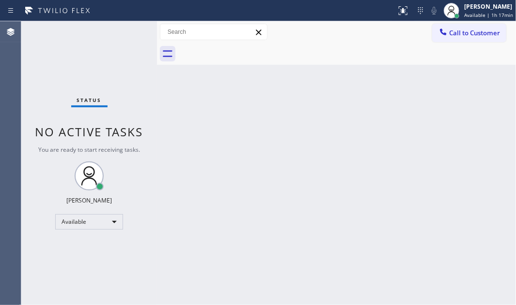
click at [311, 170] on div "Back to Dashboard Change Sender ID Customers Technicians Select a contact Outbo…" at bounding box center [336, 163] width 359 height 284
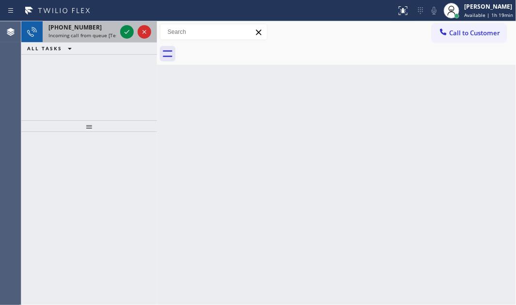
click at [105, 32] on span "Incoming call from queue [Test] All" at bounding box center [88, 35] width 80 height 7
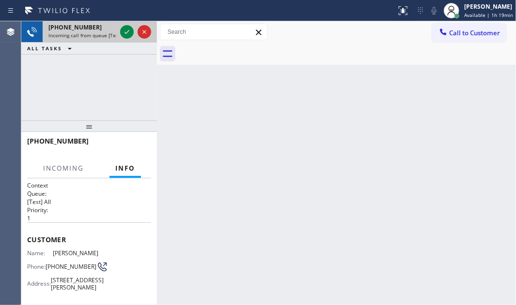
click at [103, 35] on span "Incoming call from queue [Test] All" at bounding box center [88, 35] width 80 height 7
click at [124, 34] on icon at bounding box center [127, 32] width 12 height 12
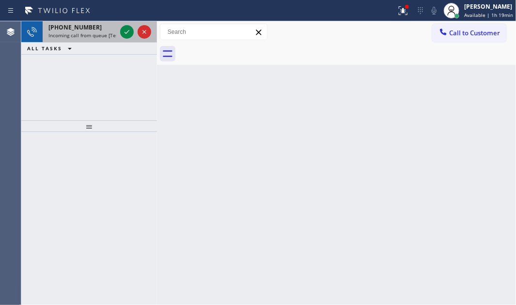
click at [99, 35] on span "Incoming call from queue [Test] All" at bounding box center [88, 35] width 80 height 7
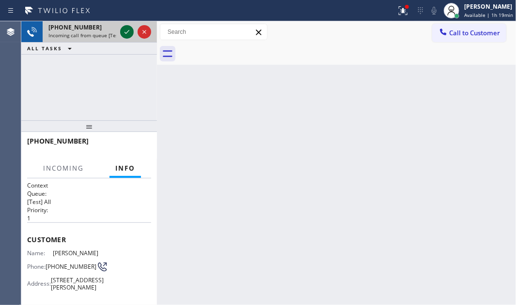
click at [125, 30] on icon at bounding box center [127, 32] width 12 height 12
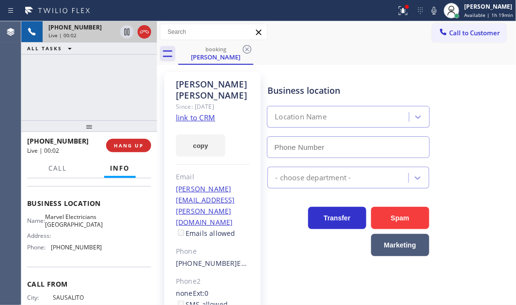
scroll to position [132, 0]
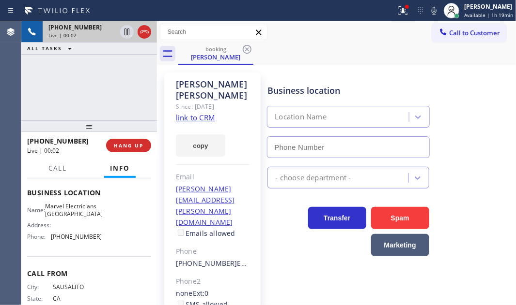
type input "[PHONE_NUMBER]"
click at [203, 113] on link "link to CRM" at bounding box center [195, 118] width 39 height 10
click at [125, 32] on icon at bounding box center [127, 32] width 12 height 12
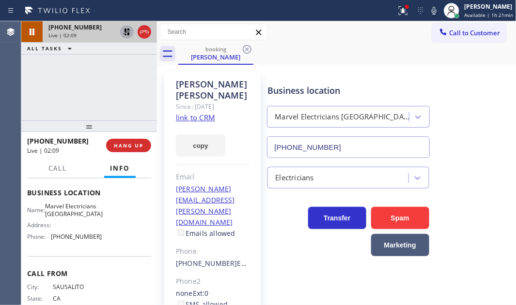
click at [126, 31] on icon at bounding box center [127, 32] width 12 height 12
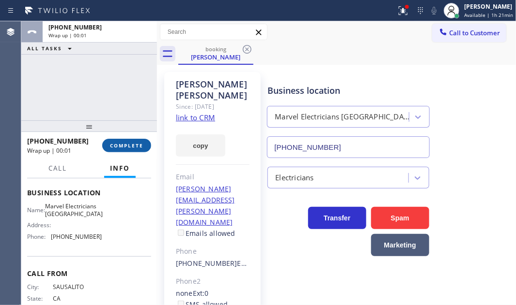
click at [128, 145] on span "COMPLETE" at bounding box center [126, 145] width 33 height 7
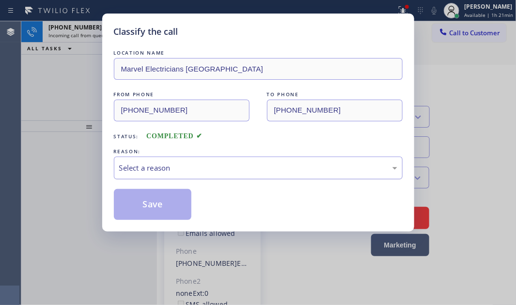
click at [219, 165] on div "Select a reason" at bounding box center [258, 168] width 278 height 11
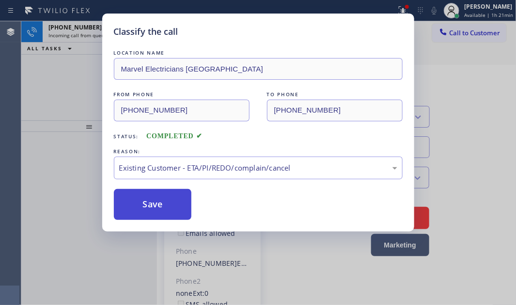
drag, startPoint x: 157, startPoint y: 198, endPoint x: 372, endPoint y: 126, distance: 226.0
click at [158, 197] on button "Save" at bounding box center [153, 204] width 78 height 31
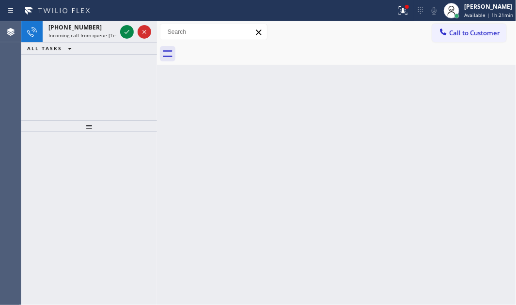
click at [471, 11] on div "[PERSON_NAME] Available | 1h 21min" at bounding box center [489, 10] width 54 height 17
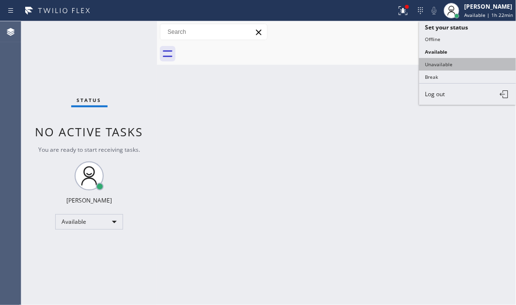
click at [440, 63] on button "Unavailable" at bounding box center [467, 64] width 97 height 13
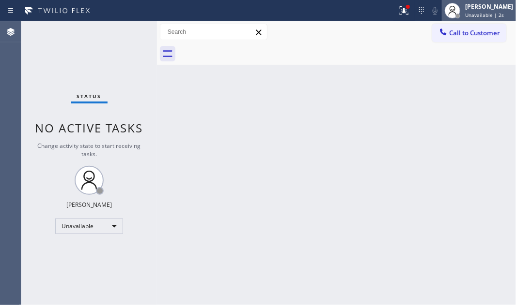
click at [473, 12] on span "Unavailable | 2s" at bounding box center [484, 15] width 39 height 7
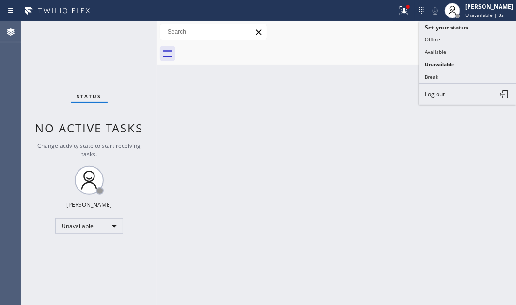
drag, startPoint x: 442, startPoint y: 76, endPoint x: 511, endPoint y: 66, distance: 69.5
click at [443, 76] on button "Break" at bounding box center [467, 77] width 97 height 13
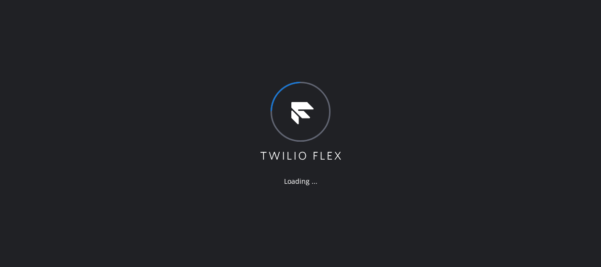
click at [192, 24] on div "Loading ..." at bounding box center [300, 133] width 601 height 267
